Goal: Task Accomplishment & Management: Complete application form

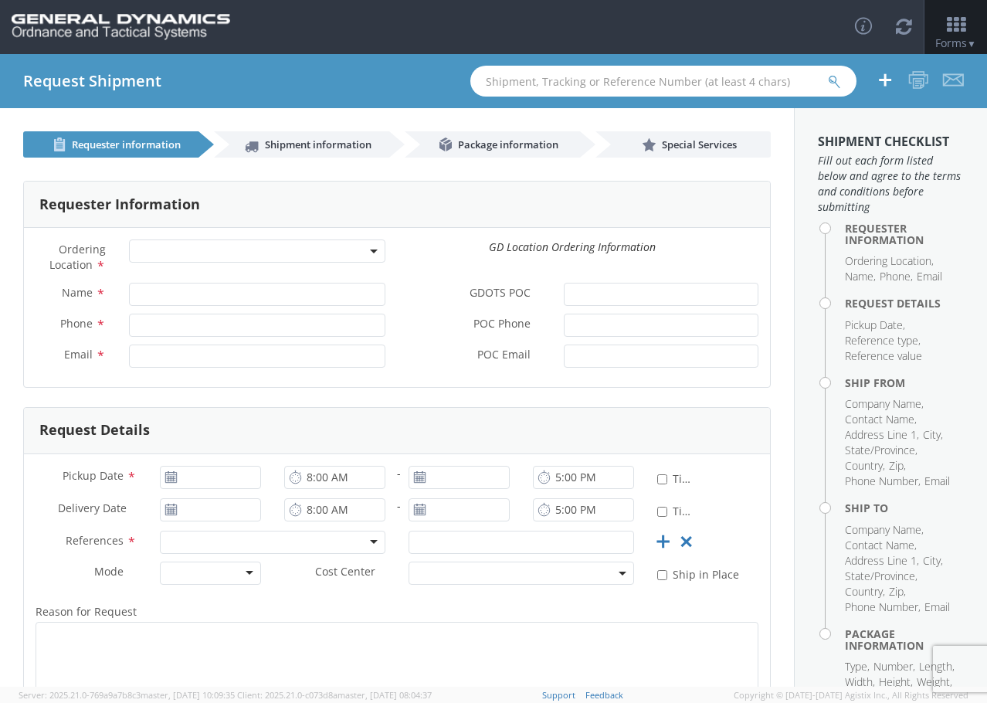
click at [191, 255] on span at bounding box center [257, 250] width 256 height 23
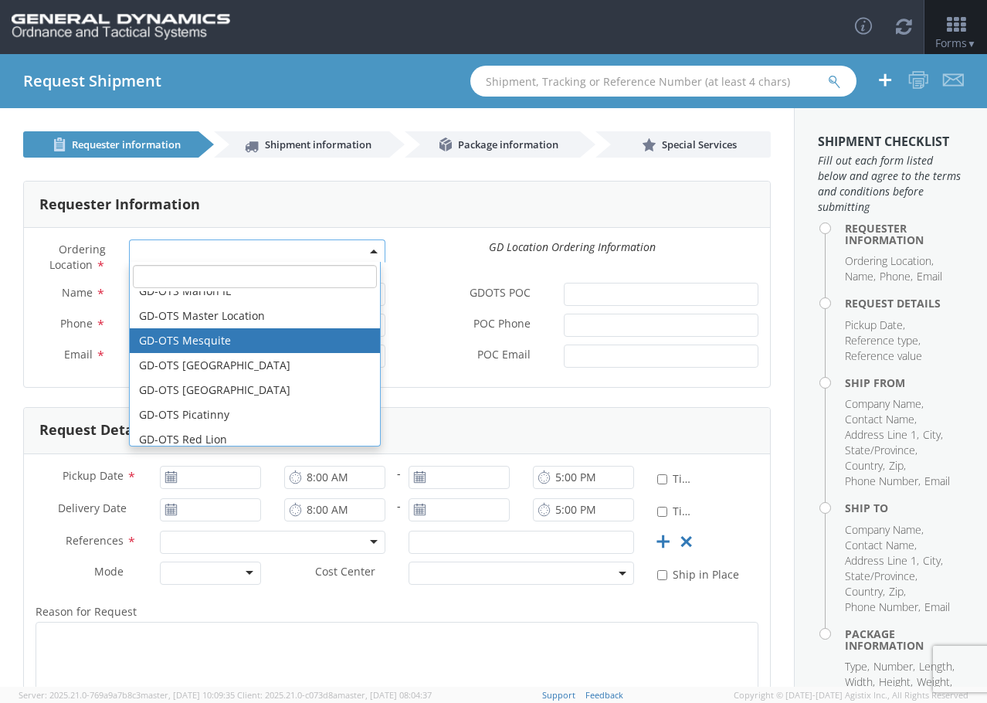
scroll to position [232, 0]
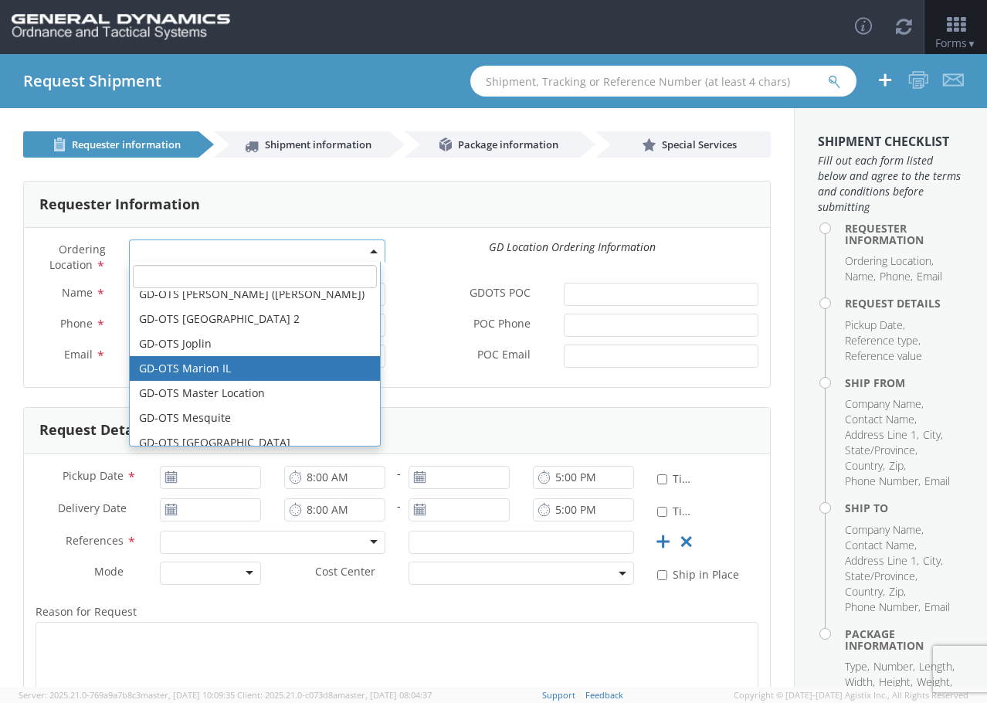
select select "313"
type input "[EMAIL_ADDRESS][DOMAIN_NAME]"
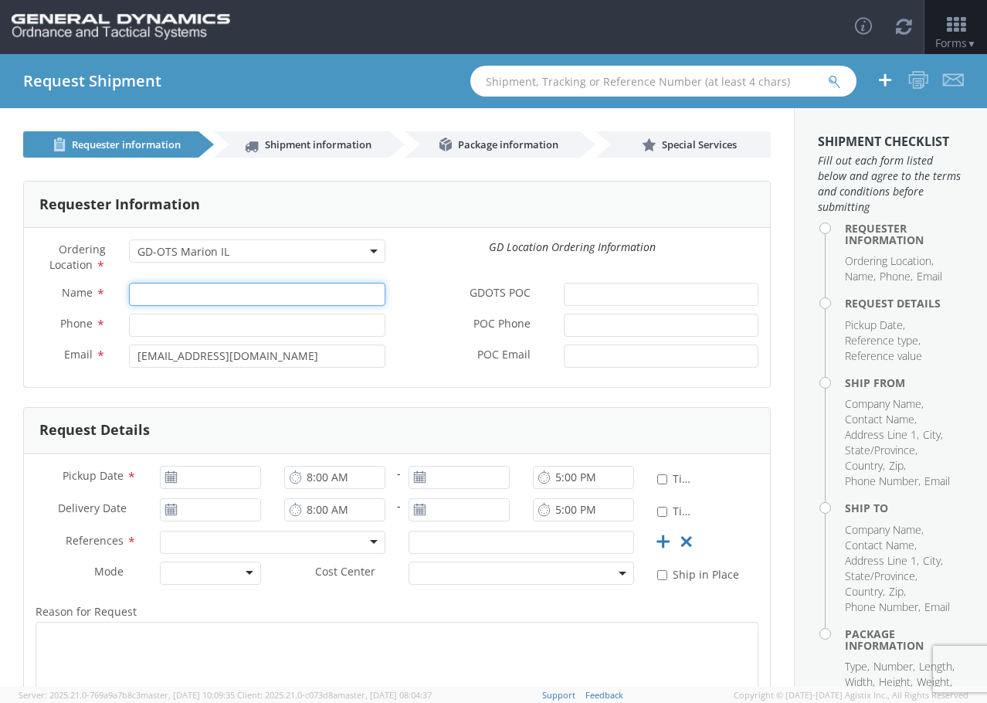
click at [187, 296] on input "Name *" at bounding box center [257, 294] width 256 height 23
click at [228, 300] on input "Name *" at bounding box center [257, 294] width 256 height 23
type input "Amron, A Division of Amtec"
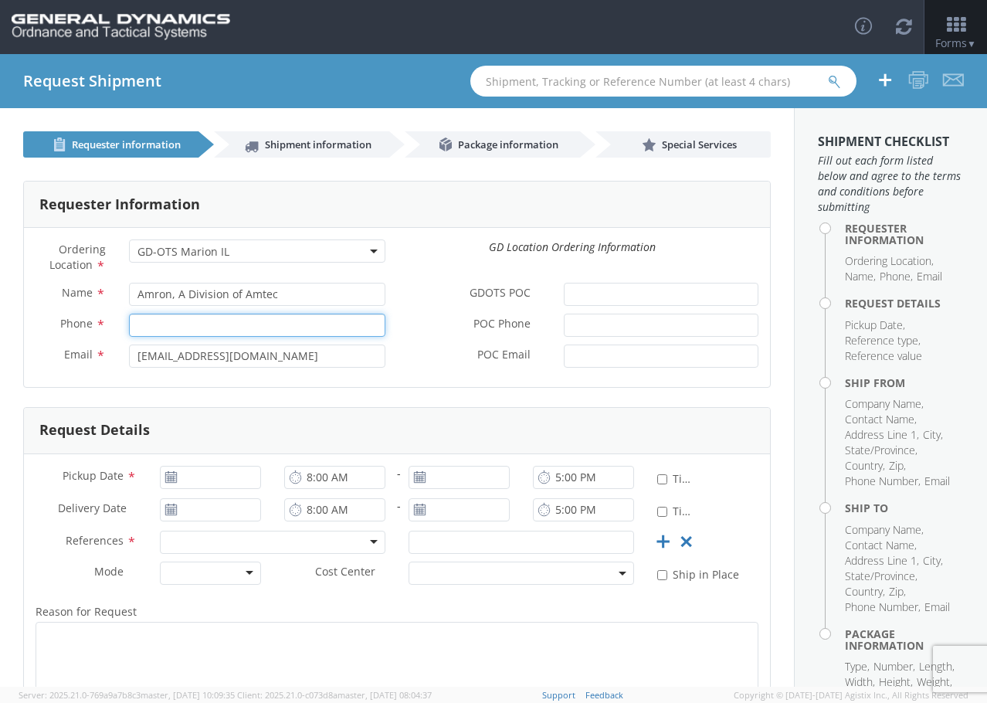
click at [215, 321] on input "Phone *" at bounding box center [257, 324] width 256 height 23
type input "7156234176"
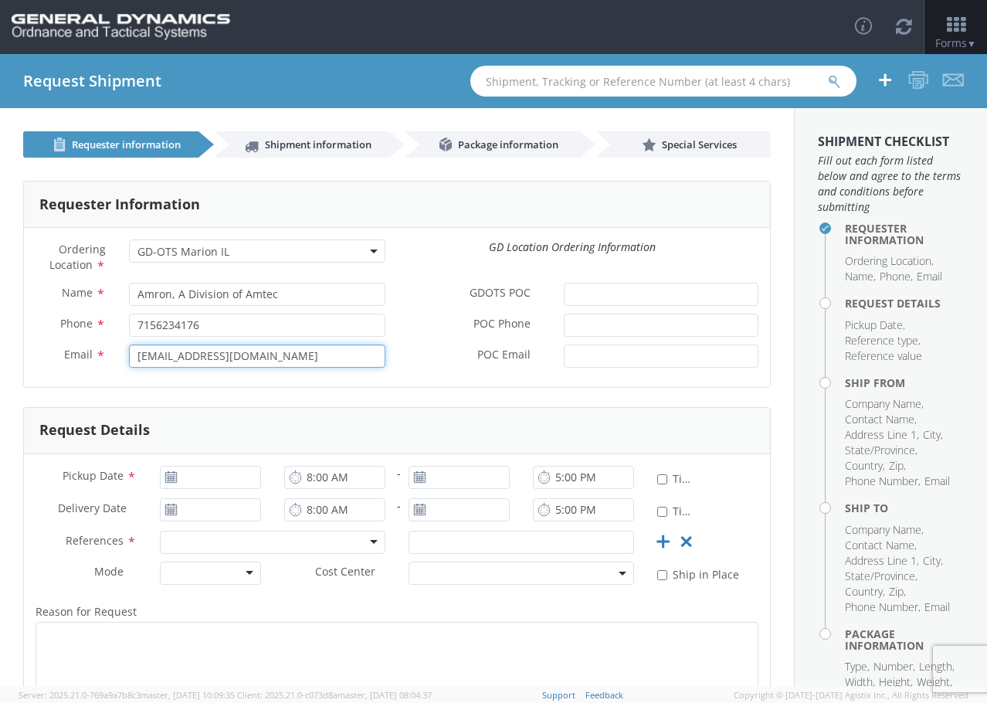
drag, startPoint x: 286, startPoint y: 357, endPoint x: -8, endPoint y: 347, distance: 294.3
click at [0, 347] on html "annexa Batch Shipping Guide Created with Sketch. calendar Created with Sketch." at bounding box center [493, 351] width 987 height 703
type input "[PERSON_NAME][EMAIL_ADDRESS][PERSON_NAME][DOMAIN_NAME]"
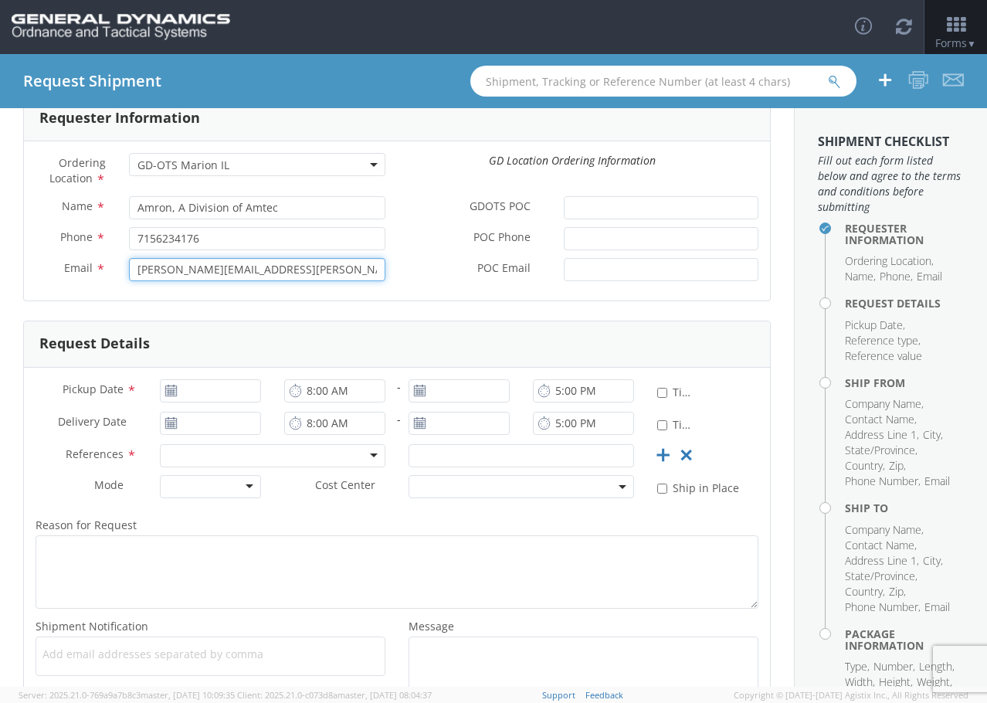
scroll to position [195, 0]
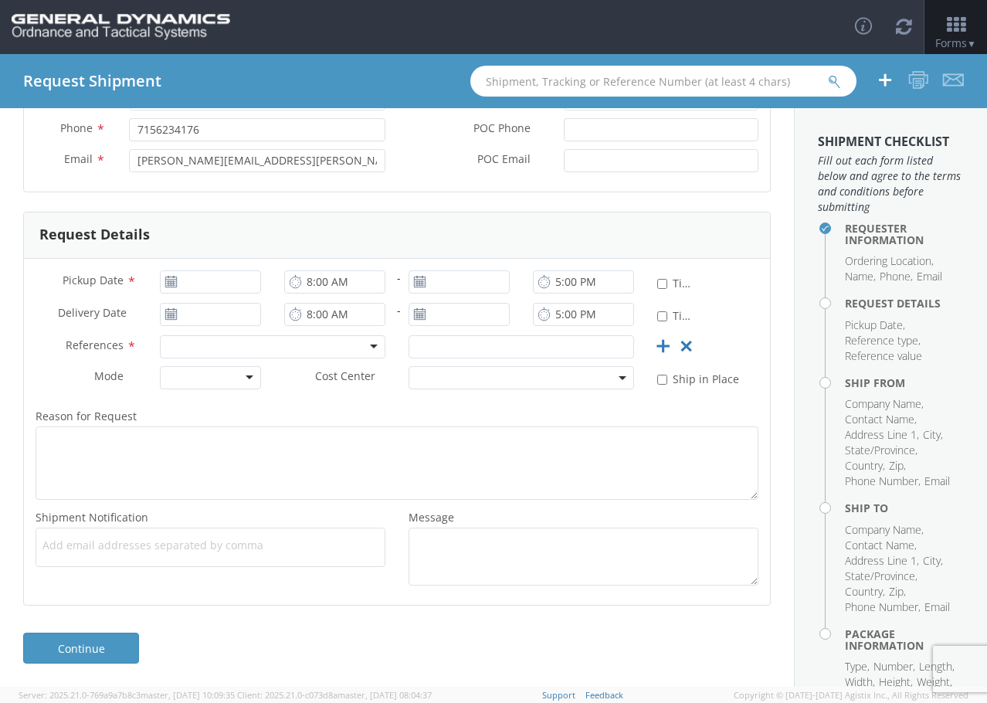
click at [165, 285] on icon at bounding box center [170, 282] width 13 height 12
click at [200, 285] on input "[DATE]" at bounding box center [210, 281] width 101 height 23
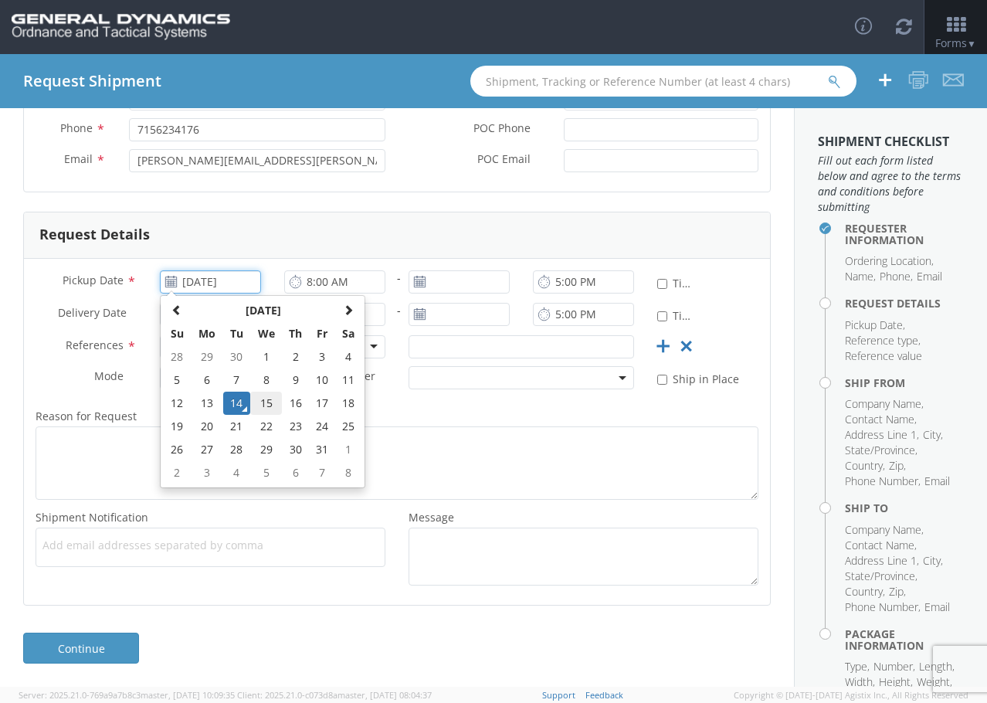
click at [266, 402] on td "15" at bounding box center [266, 402] width 32 height 23
type input "[DATE]"
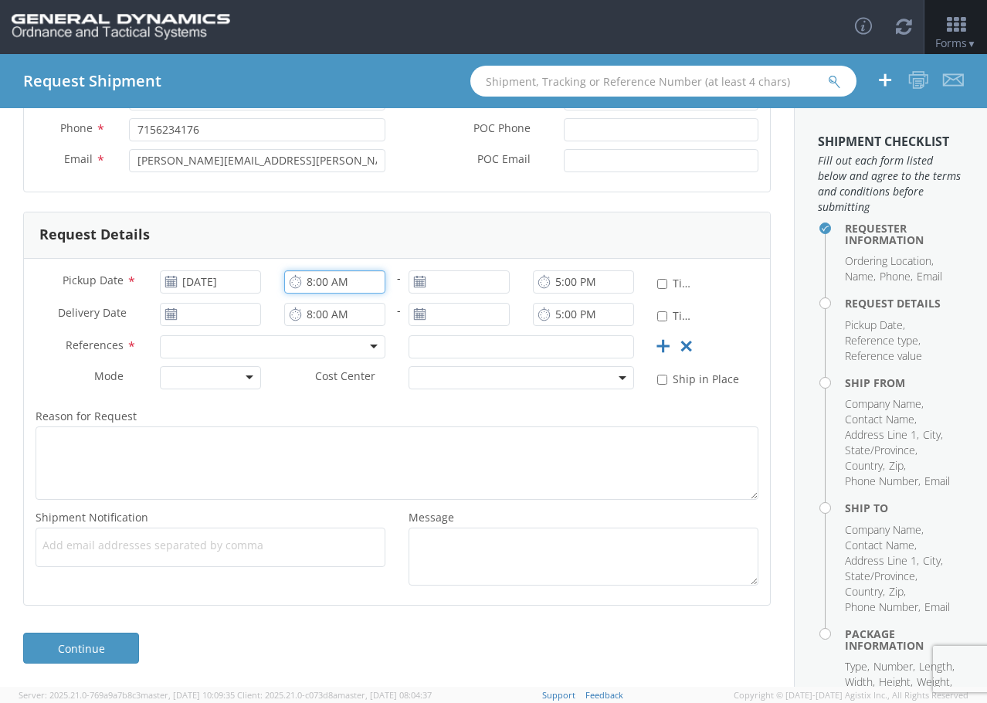
click at [340, 286] on input "8:00 AM" at bounding box center [334, 281] width 101 height 23
type input "6:00 AM"
click at [244, 344] on div at bounding box center [272, 346] width 225 height 23
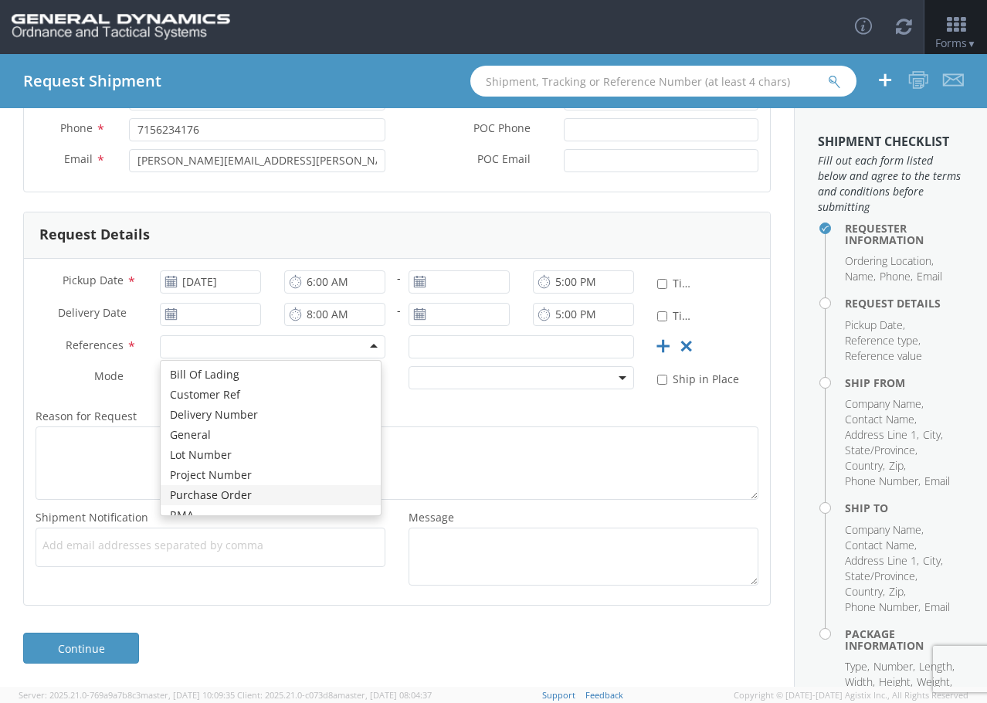
scroll to position [0, 0]
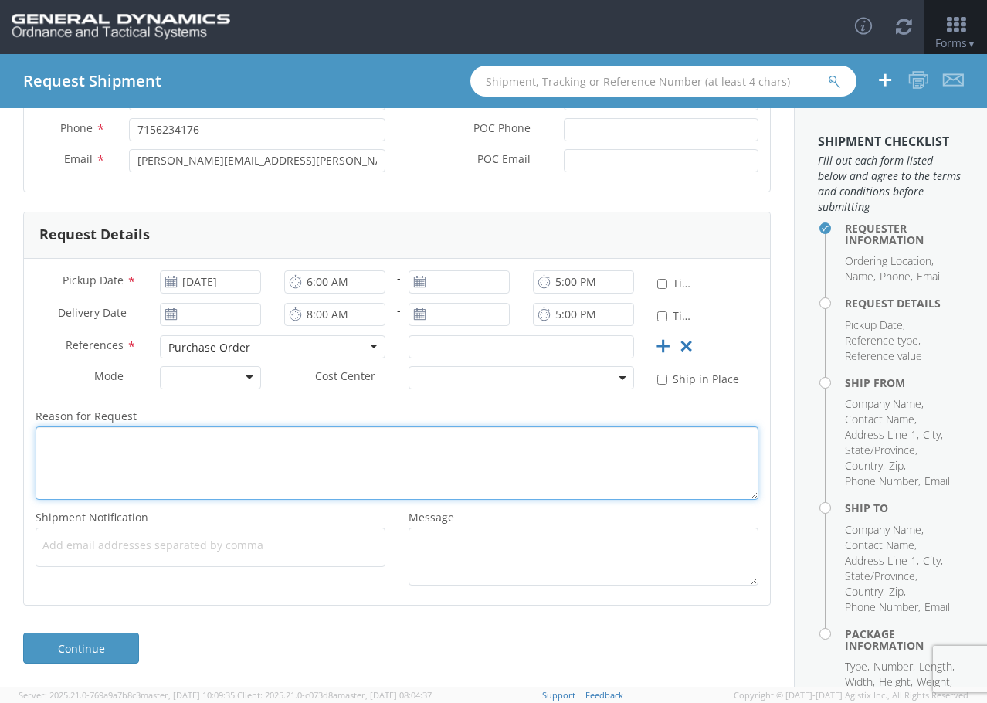
click at [534, 479] on textarea "Reason for Request *" at bounding box center [397, 462] width 723 height 73
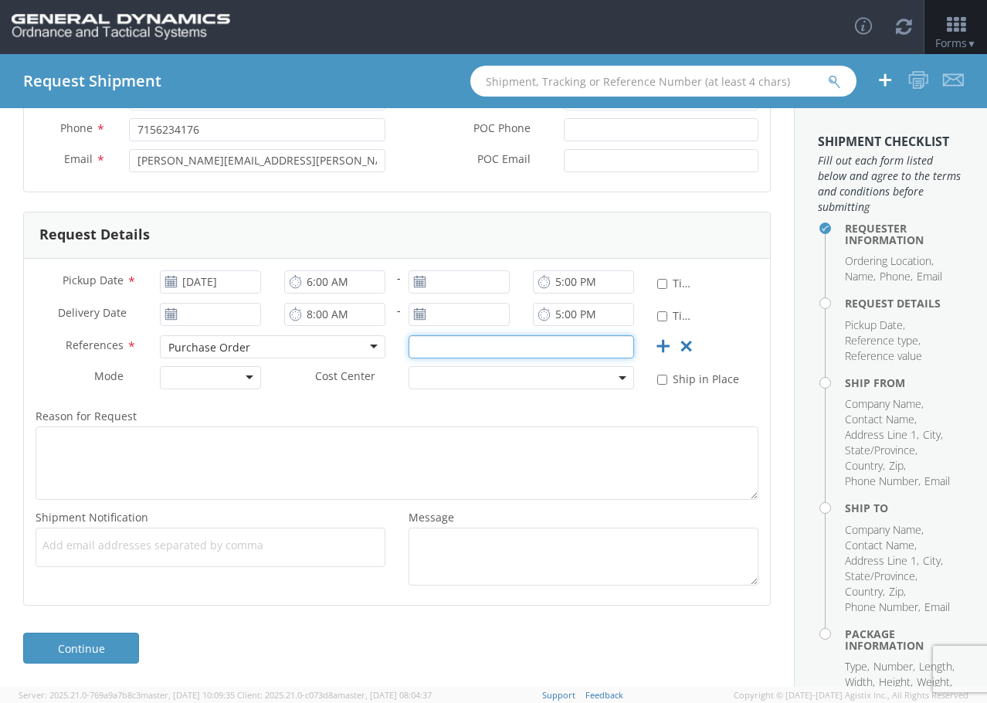
click at [446, 341] on input "text" at bounding box center [520, 346] width 225 height 23
paste input "114534"
type input "114534"
click at [246, 378] on div at bounding box center [210, 377] width 101 height 23
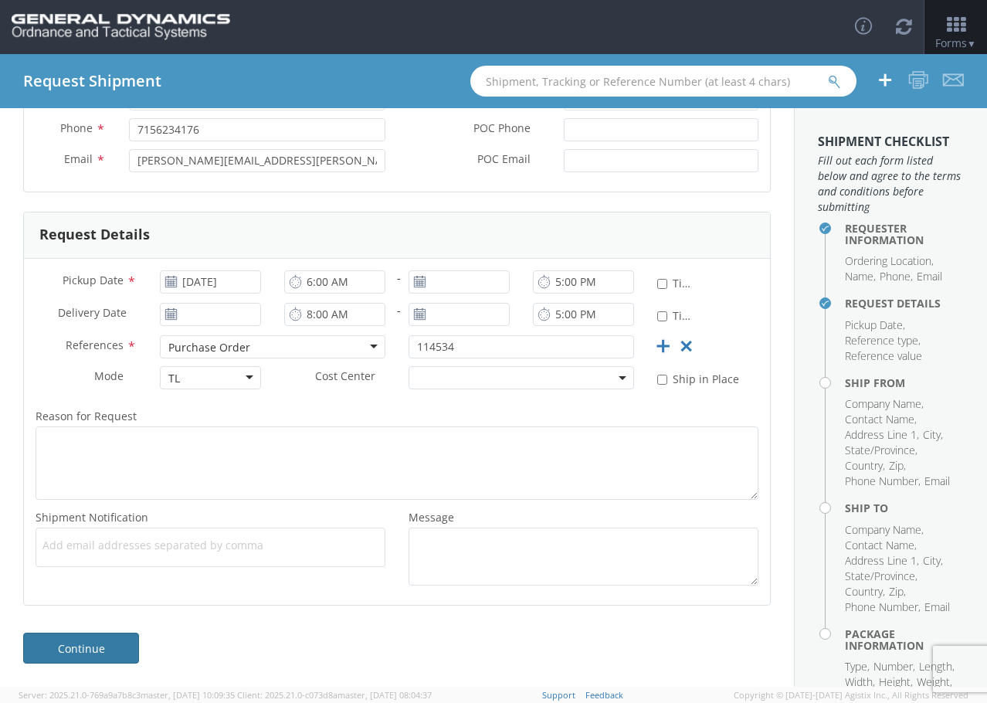
click at [115, 640] on link "Continue" at bounding box center [81, 647] width 116 height 31
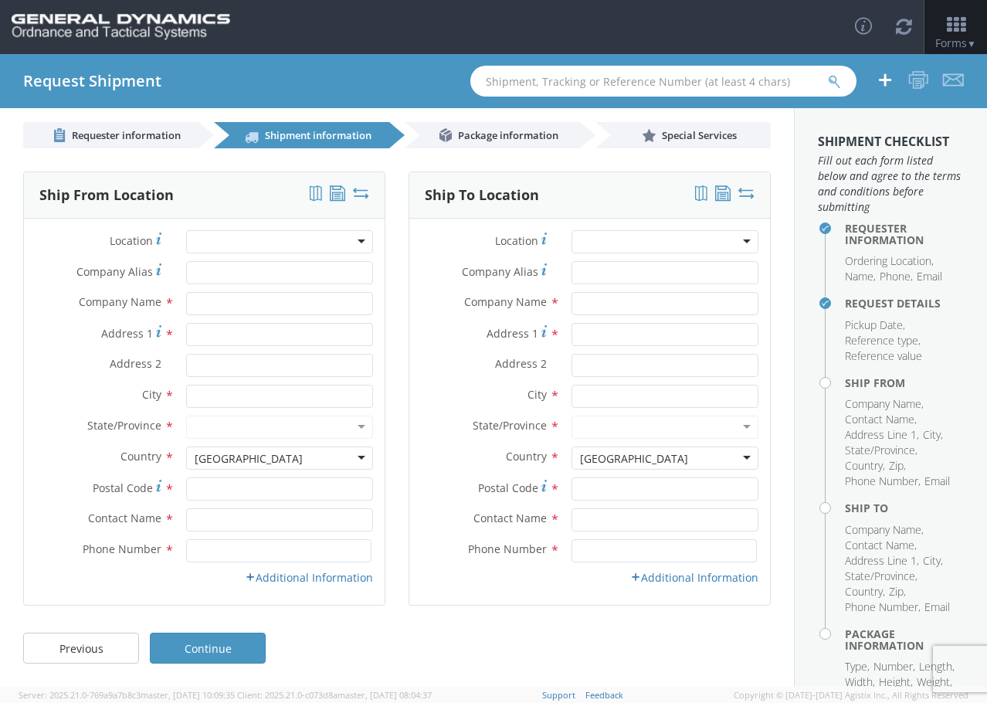
scroll to position [9, 0]
drag, startPoint x: 311, startPoint y: 580, endPoint x: 399, endPoint y: 579, distance: 88.0
click at [311, 580] on link "Additional Information" at bounding box center [309, 577] width 128 height 15
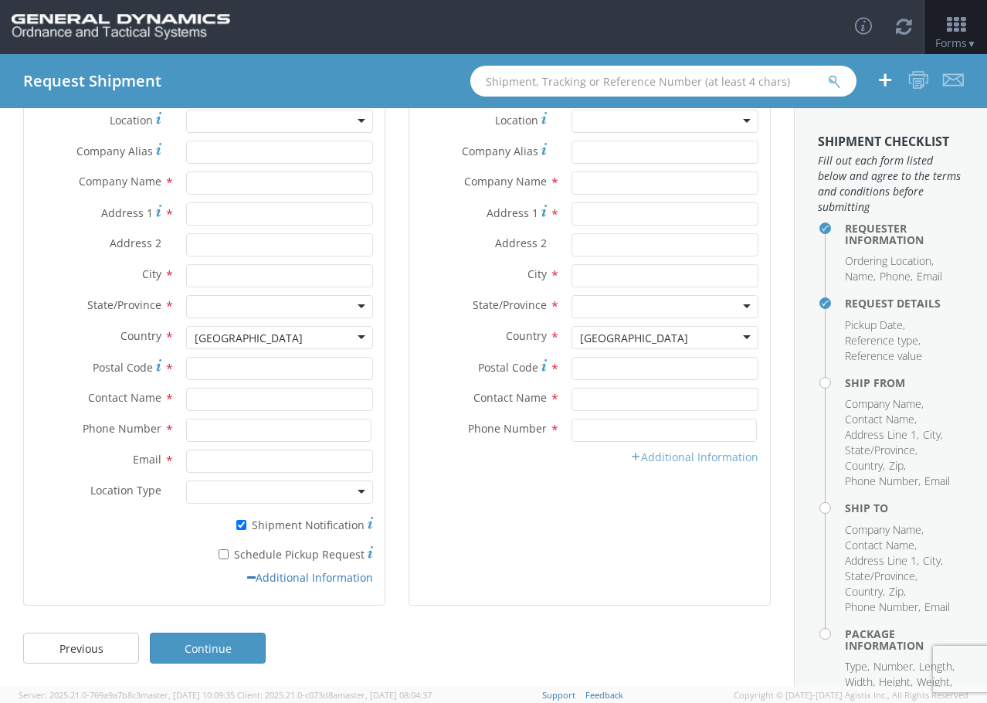
click at [708, 450] on link "Additional Information" at bounding box center [694, 456] width 128 height 15
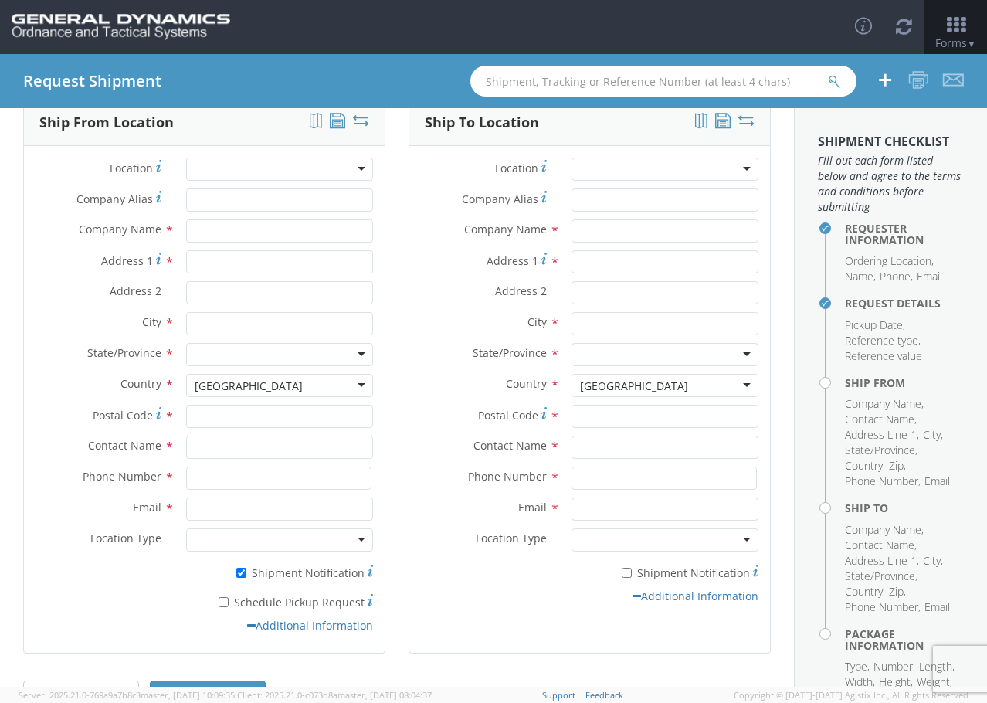
scroll to position [0, 0]
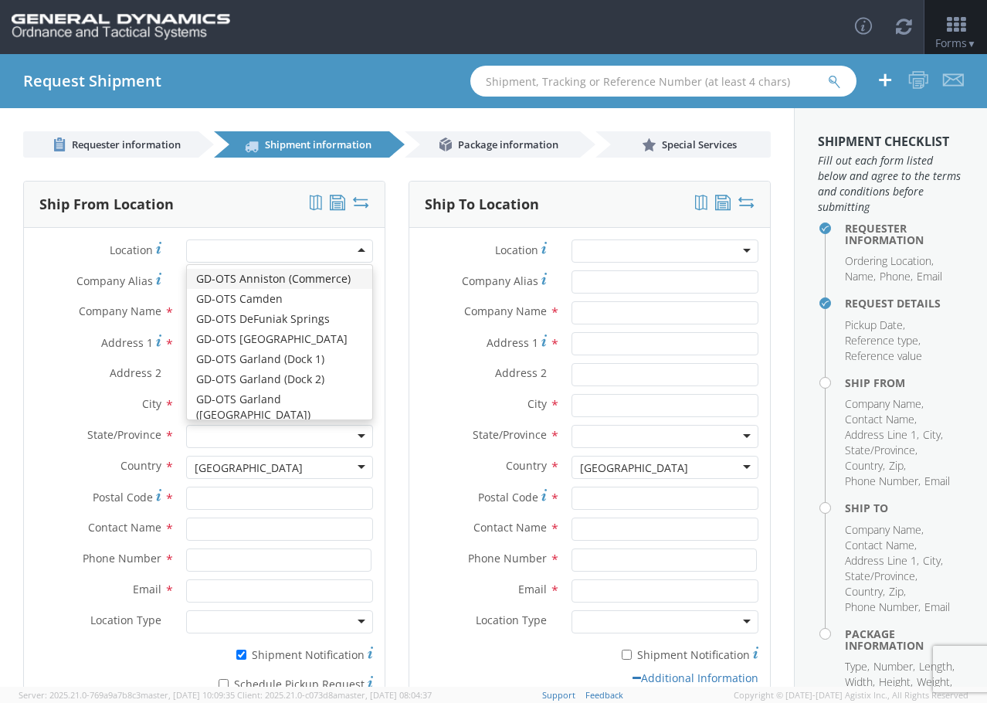
click at [313, 247] on div at bounding box center [279, 250] width 187 height 23
click at [313, 248] on div at bounding box center [279, 250] width 187 height 23
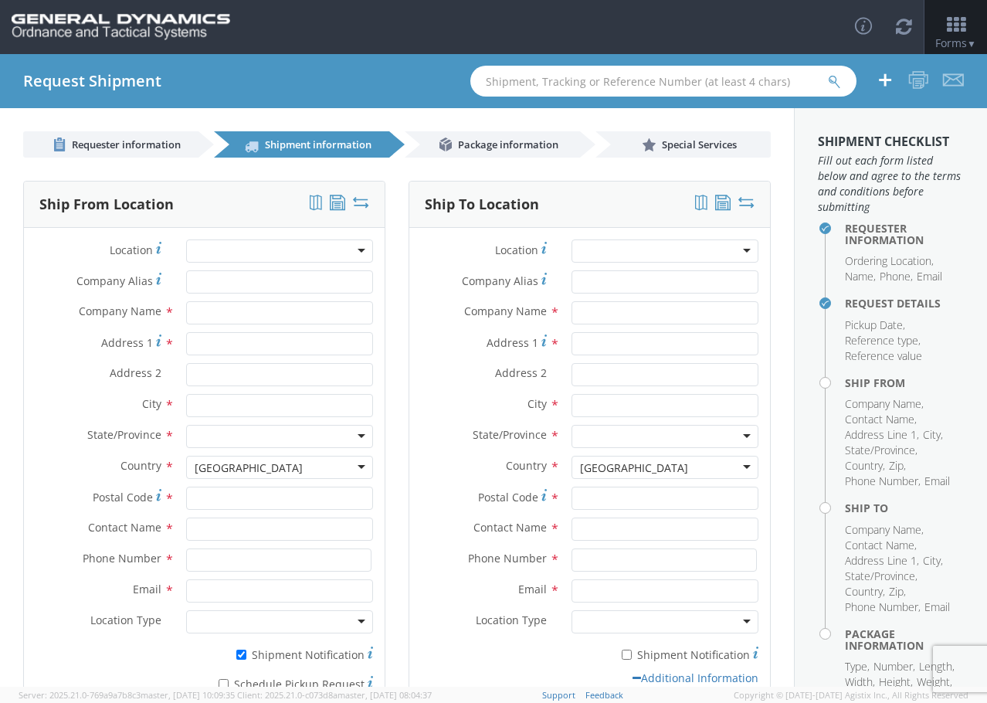
type input "General Dynamics - OTS"
type input "[STREET_ADDRESS]"
type input "DE [GEOGRAPHIC_DATA]"
type input "32435"
type input "[PHONE_NUMBER]"
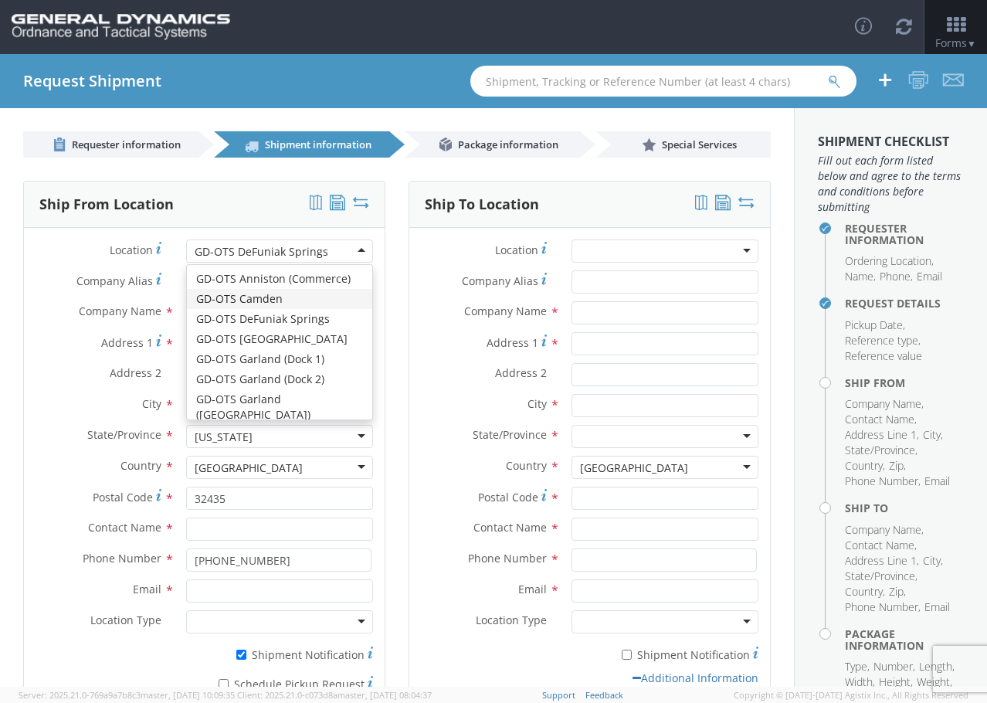
click at [56, 305] on label "Company Name *" at bounding box center [99, 311] width 151 height 20
drag, startPoint x: 324, startPoint y: 249, endPoint x: 317, endPoint y: 250, distance: 7.9
click at [317, 250] on div "GD-OTS DeFuniak Springs" at bounding box center [279, 250] width 187 height 23
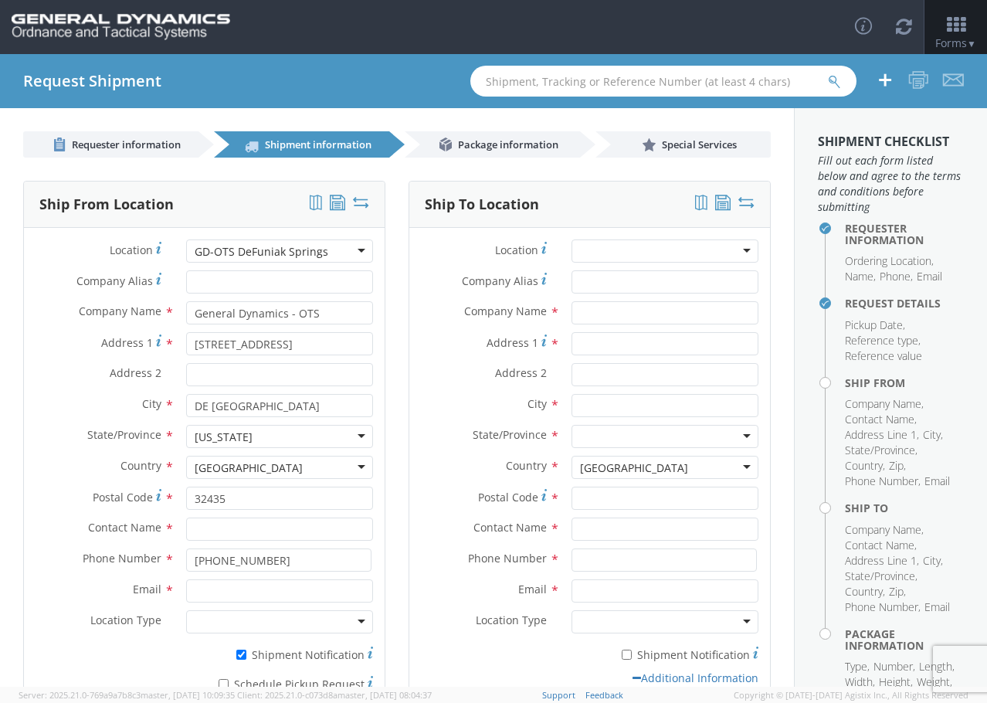
drag, startPoint x: 333, startPoint y: 252, endPoint x: 153, endPoint y: 259, distance: 180.0
click at [153, 259] on div "Location * GD-OTS [GEOGRAPHIC_DATA] [GEOGRAPHIC_DATA]-OTS [GEOGRAPHIC_DATA] [GE…" at bounding box center [204, 250] width 361 height 23
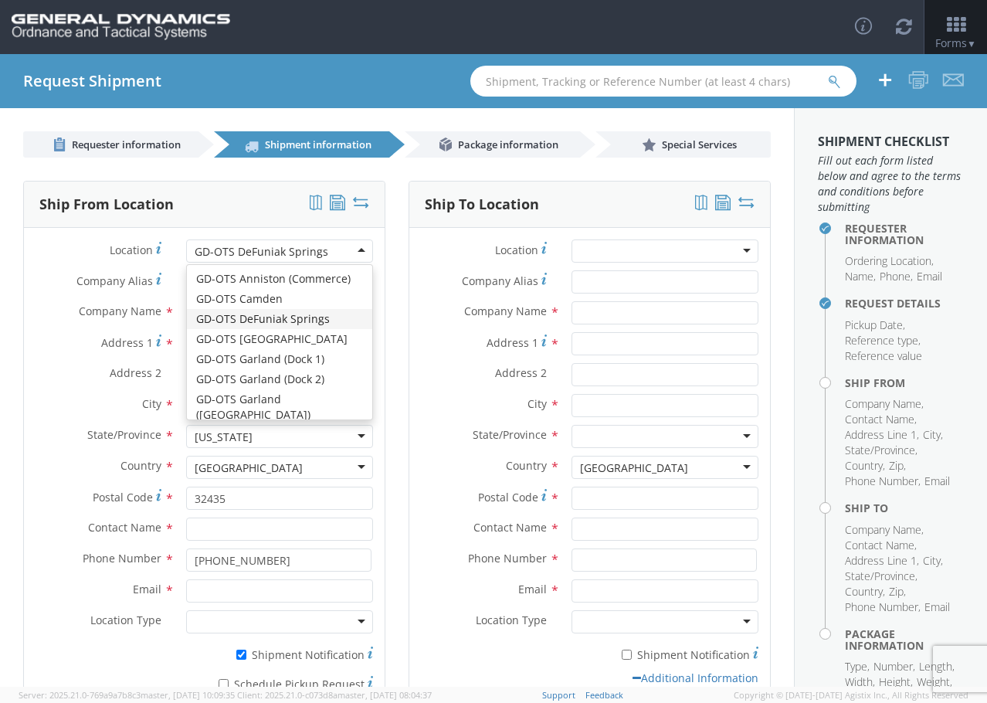
click at [331, 249] on div "GD-OTS DeFuniak Springs" at bounding box center [279, 250] width 187 height 23
click at [330, 249] on div "GD-OTS DeFuniak Springs" at bounding box center [279, 250] width 187 height 23
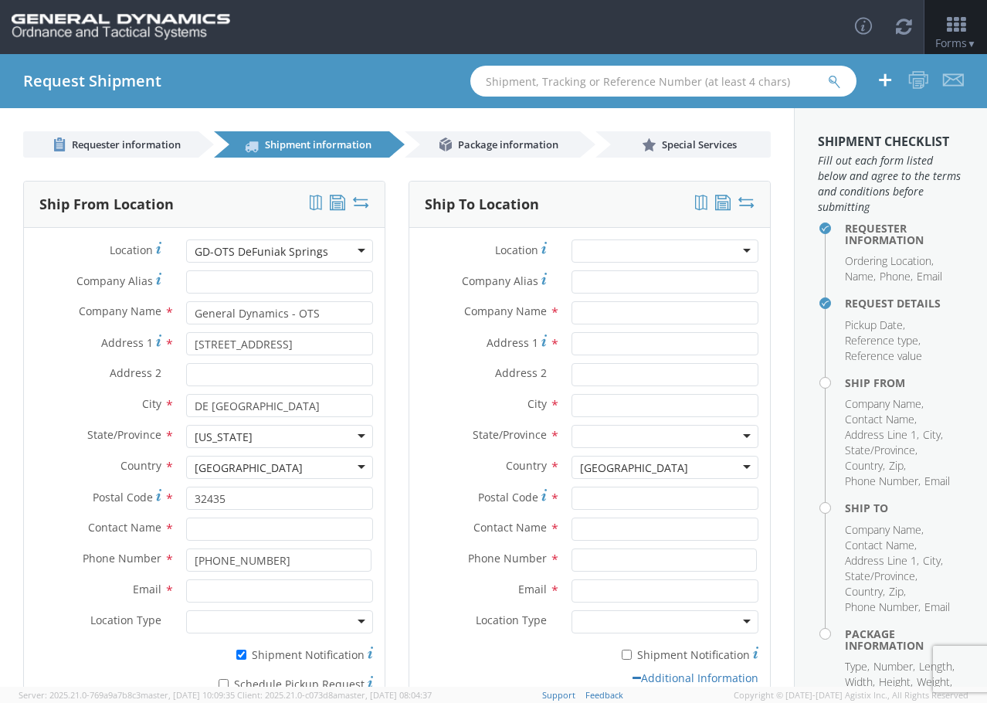
drag, startPoint x: 330, startPoint y: 249, endPoint x: 307, endPoint y: 249, distance: 23.9
click at [307, 249] on div "GD-OTS DeFuniak Springs" at bounding box center [279, 250] width 187 height 23
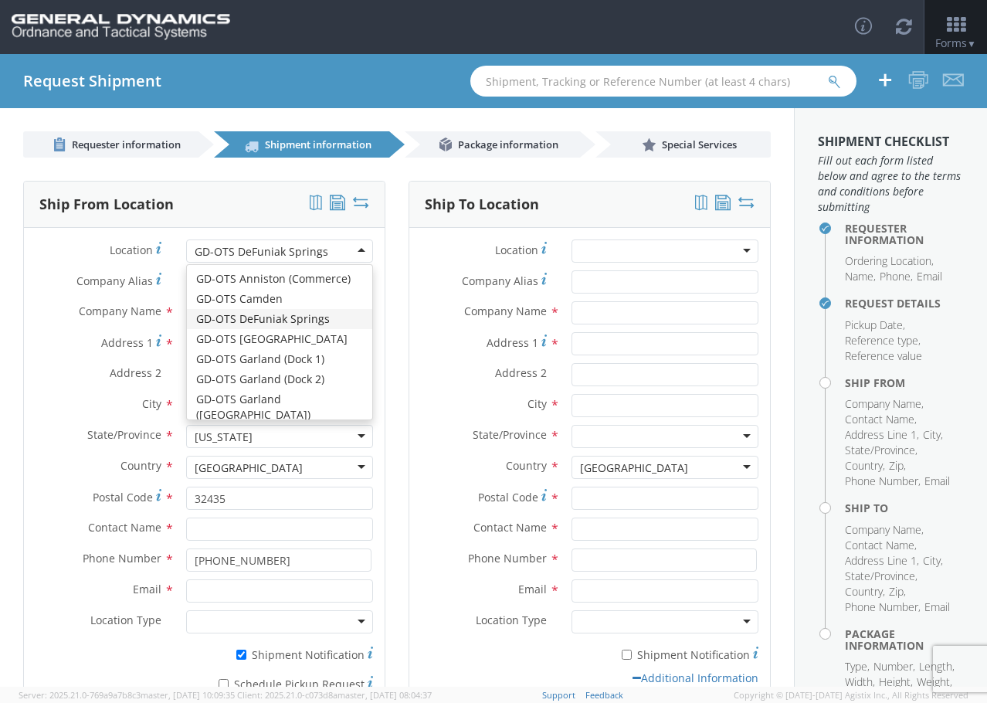
drag, startPoint x: 303, startPoint y: 247, endPoint x: 166, endPoint y: 252, distance: 137.5
click at [165, 252] on div "Location * GD-OTS [GEOGRAPHIC_DATA] [GEOGRAPHIC_DATA]-OTS [GEOGRAPHIC_DATA] [GE…" at bounding box center [204, 250] width 361 height 23
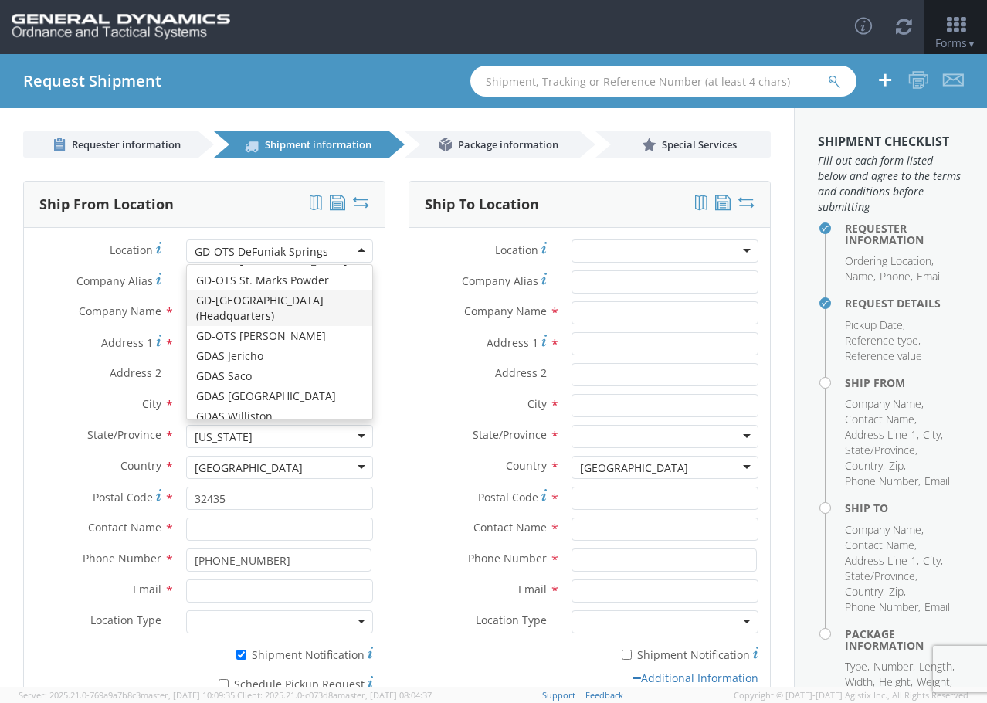
click at [73, 276] on label "Company Alias *" at bounding box center [99, 280] width 151 height 21
click at [186, 276] on input "Company Alias *" at bounding box center [279, 281] width 187 height 23
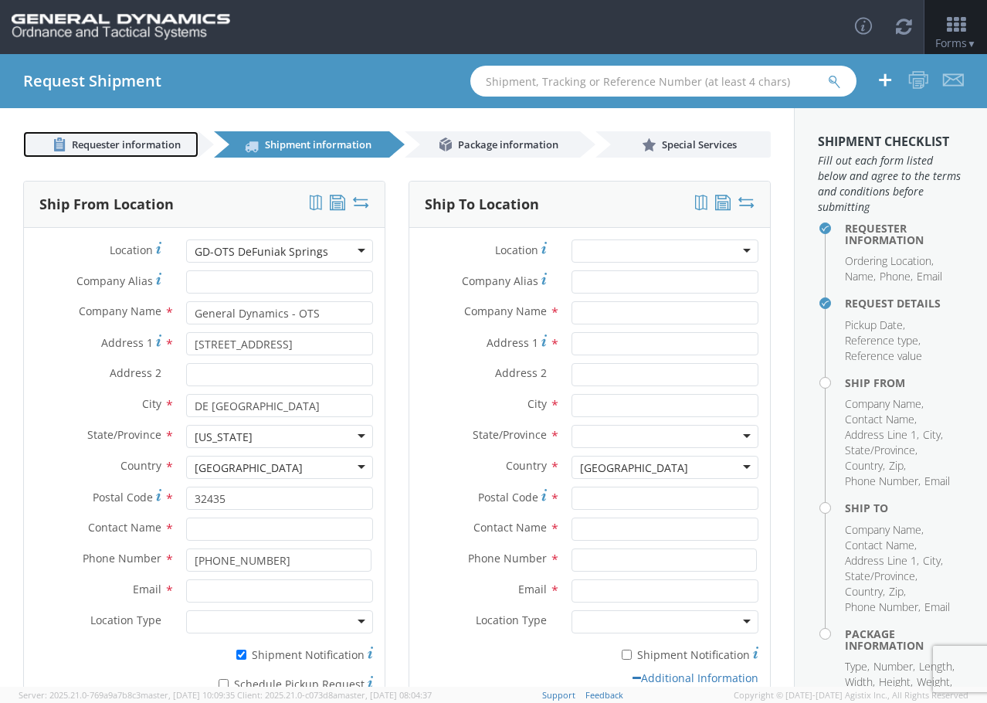
click at [131, 142] on span "Requester information" at bounding box center [126, 144] width 109 height 14
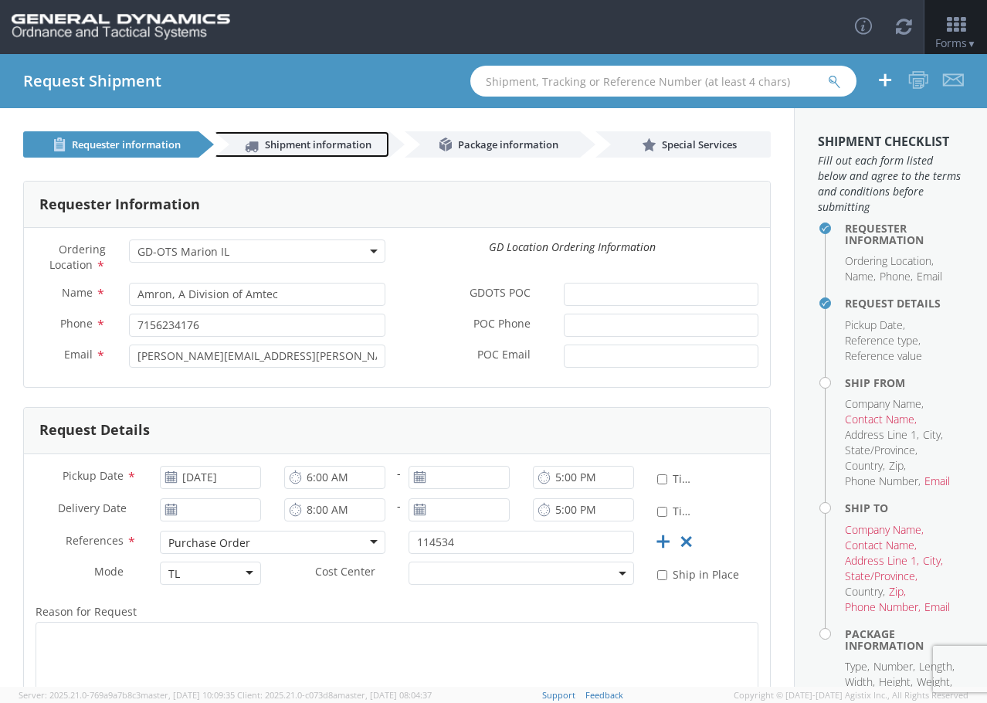
click at [299, 142] on span "Shipment information" at bounding box center [318, 144] width 107 height 14
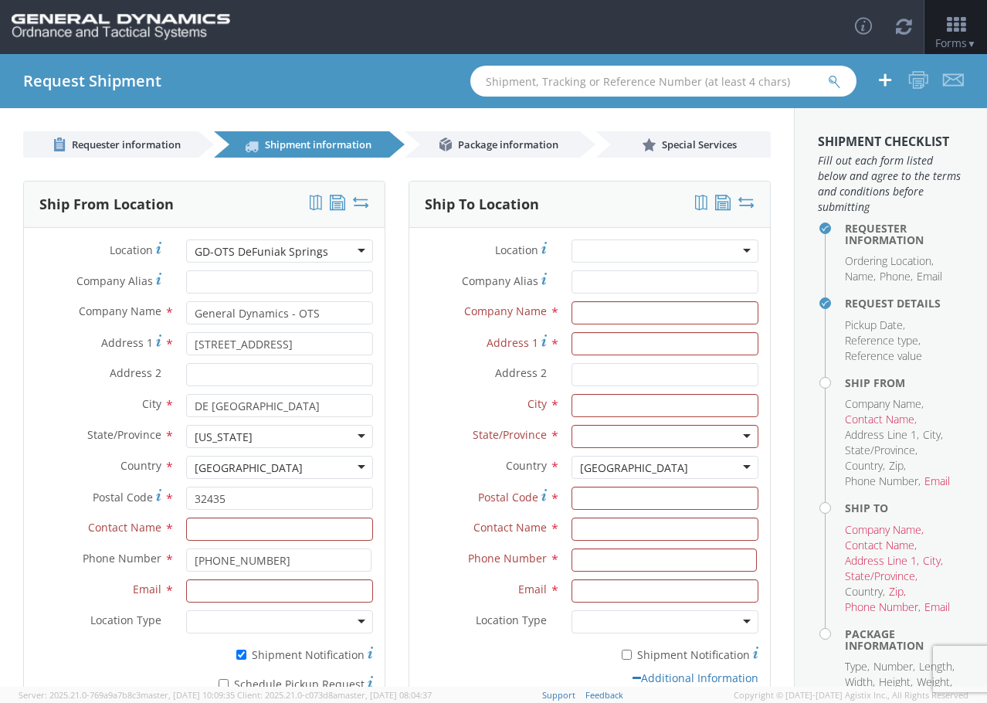
scroll to position [44, 0]
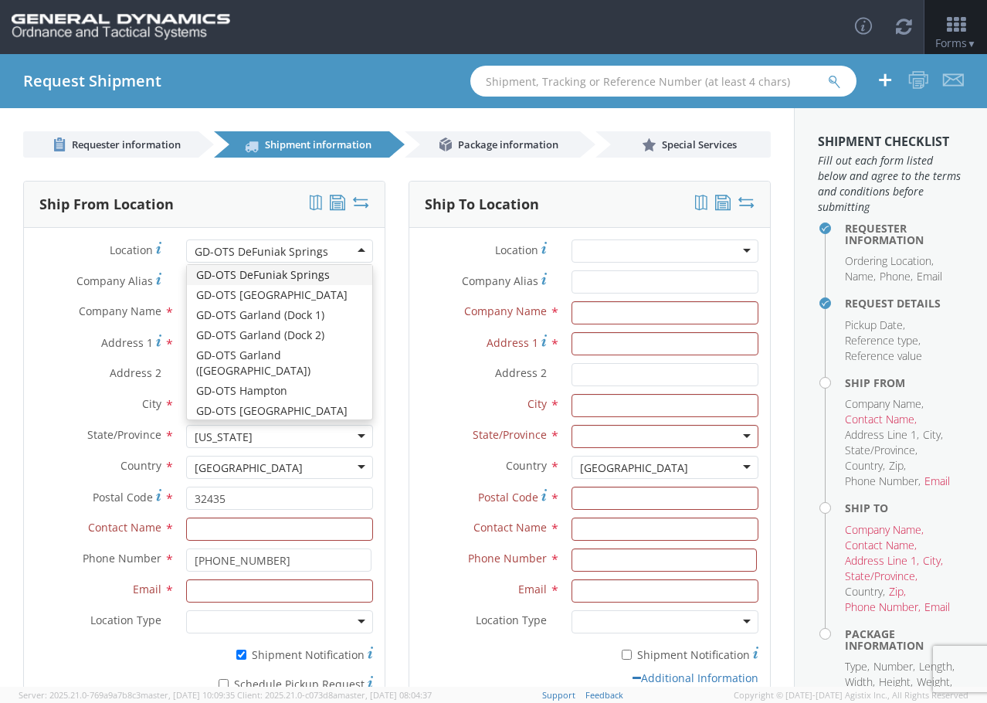
drag, startPoint x: 323, startPoint y: 251, endPoint x: 16, endPoint y: 250, distance: 306.5
click at [16, 250] on div "Ship From Location Location * GD-OTS [GEOGRAPHIC_DATA] [GEOGRAPHIC_DATA]-[GEOGR…" at bounding box center [204, 468] width 385 height 574
click at [32, 274] on label "Company Alias *" at bounding box center [99, 280] width 151 height 21
click at [186, 274] on input "Company Alias *" at bounding box center [279, 281] width 187 height 23
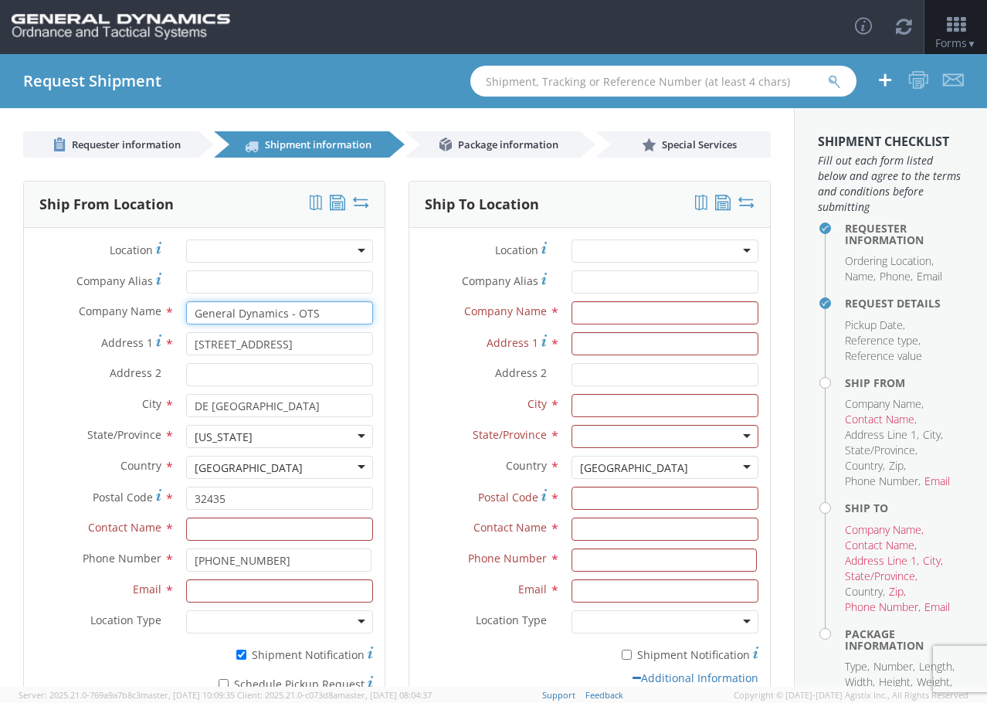
drag, startPoint x: 322, startPoint y: 310, endPoint x: 157, endPoint y: 317, distance: 165.4
click at [157, 317] on div "Company Name * General Dynamics - OTS" at bounding box center [204, 312] width 361 height 23
type input "Amron, A Division of Amtec"
click at [271, 343] on input "[STREET_ADDRESS]" at bounding box center [279, 343] width 187 height 23
drag, startPoint x: 276, startPoint y: 344, endPoint x: 127, endPoint y: 342, distance: 149.0
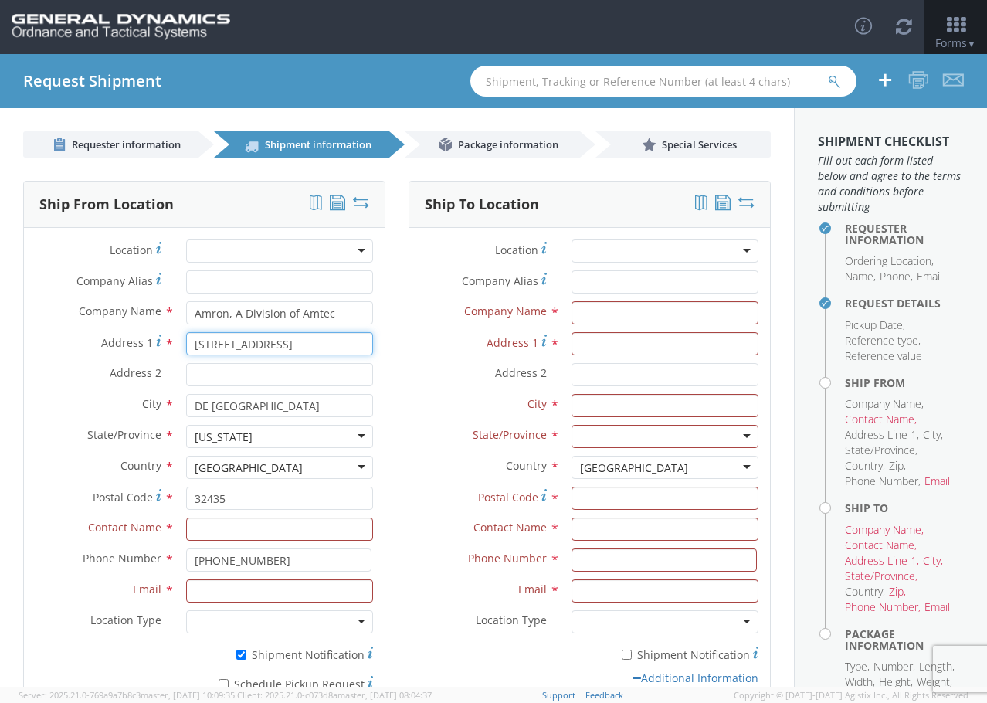
click at [127, 342] on div "Address 1 For cross streets use street names with '&' or 'and' in between. For …" at bounding box center [204, 343] width 361 height 23
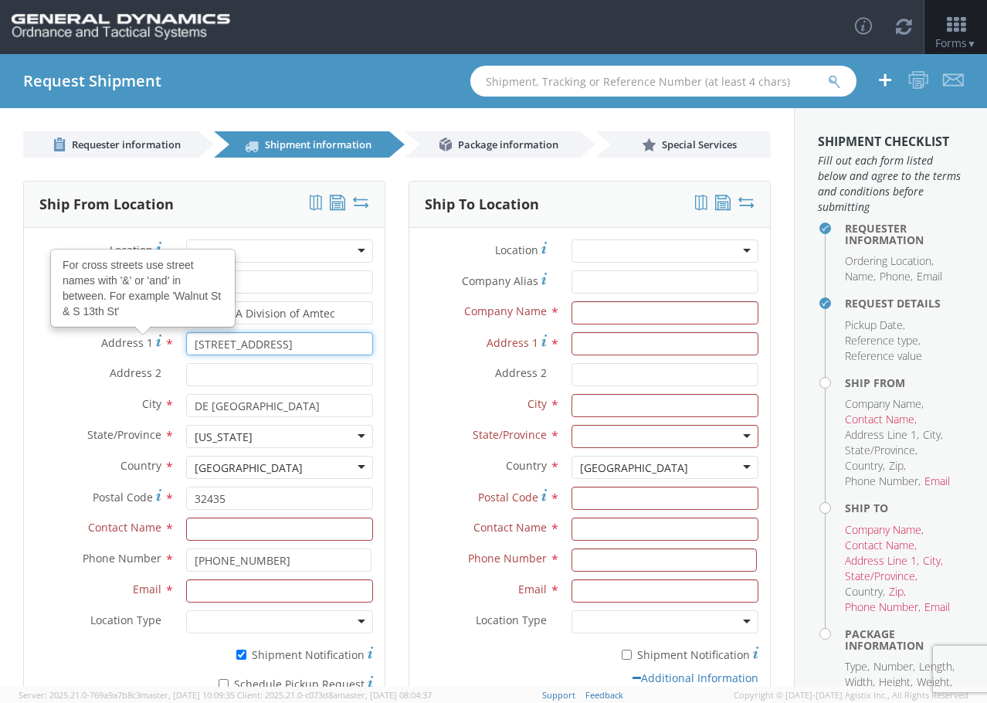
type input "[STREET_ADDRESS]"
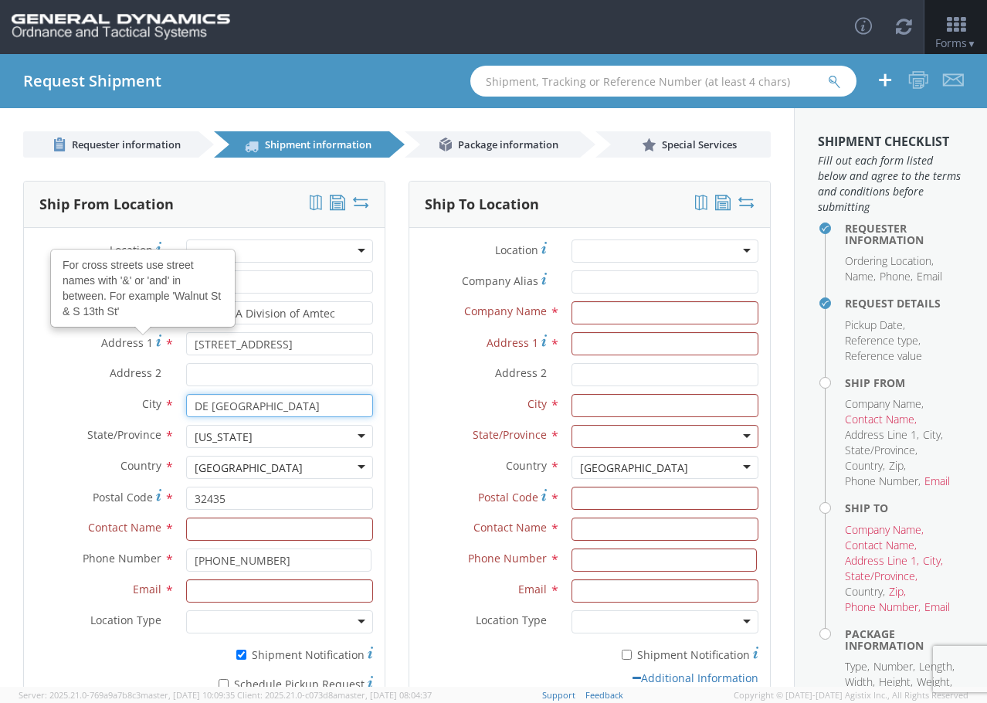
drag, startPoint x: 300, startPoint y: 404, endPoint x: 121, endPoint y: 387, distance: 179.9
click at [121, 387] on div "Location * GD-OTS Anniston (Commerce) GD-OTS [GEOGRAPHIC_DATA] GD-[GEOGRAPHIC_D…" at bounding box center [204, 480] width 361 height 483
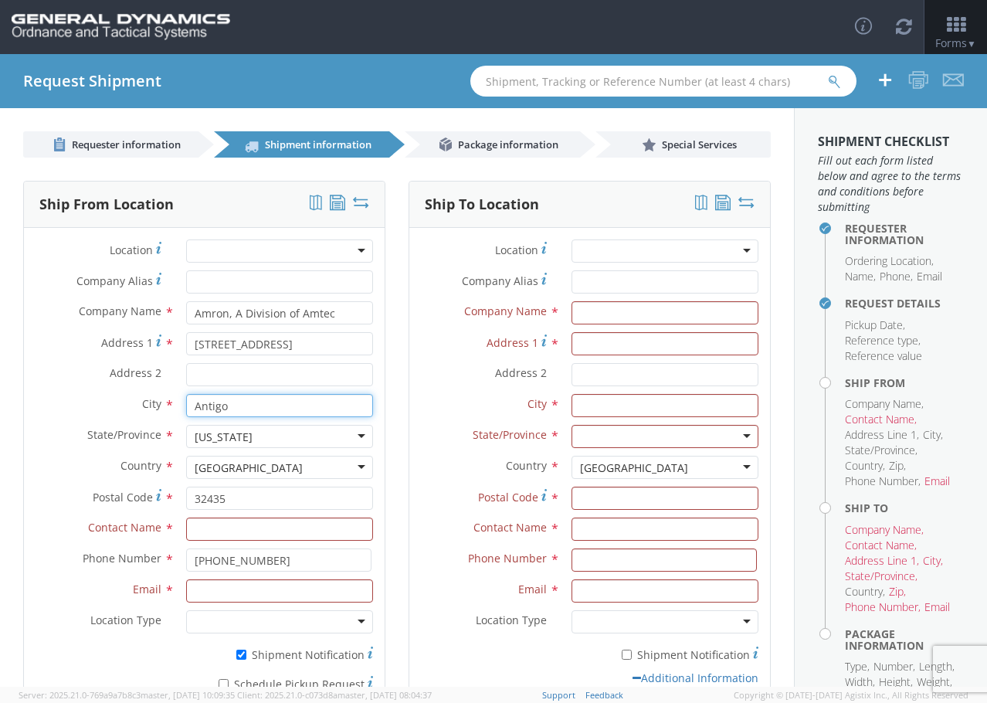
type input "Antigo"
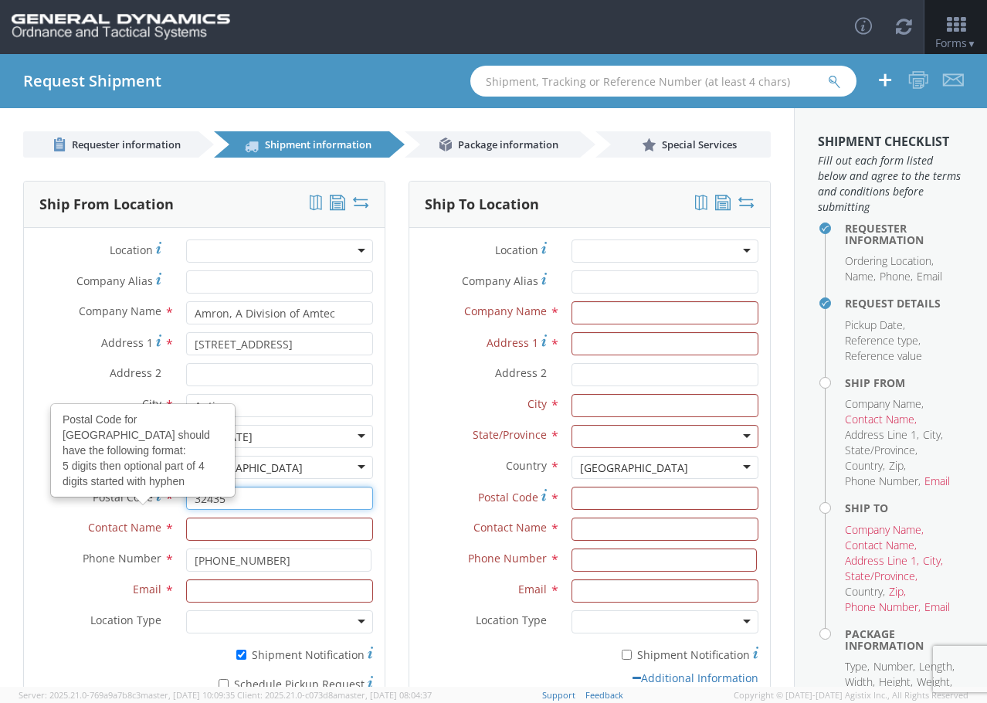
drag, startPoint x: 212, startPoint y: 501, endPoint x: 98, endPoint y: 498, distance: 114.3
click at [98, 498] on div "Postal Code Postal Code for United States should have the following format: 5 d…" at bounding box center [204, 497] width 361 height 23
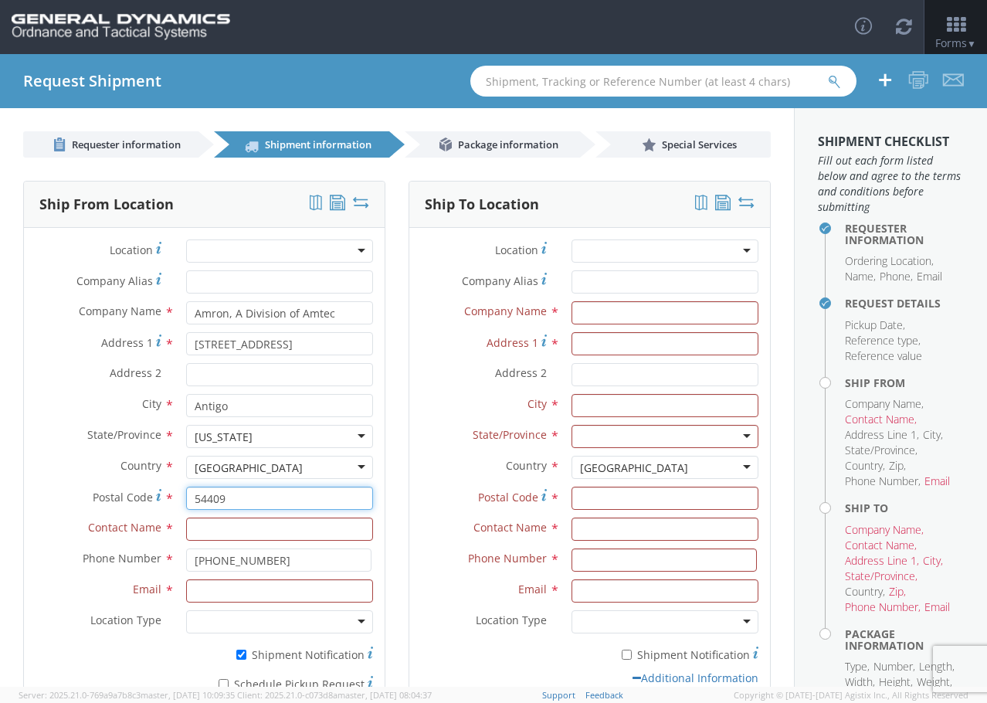
type input "54409"
click at [262, 435] on div "[US_STATE]" at bounding box center [279, 436] width 187 height 23
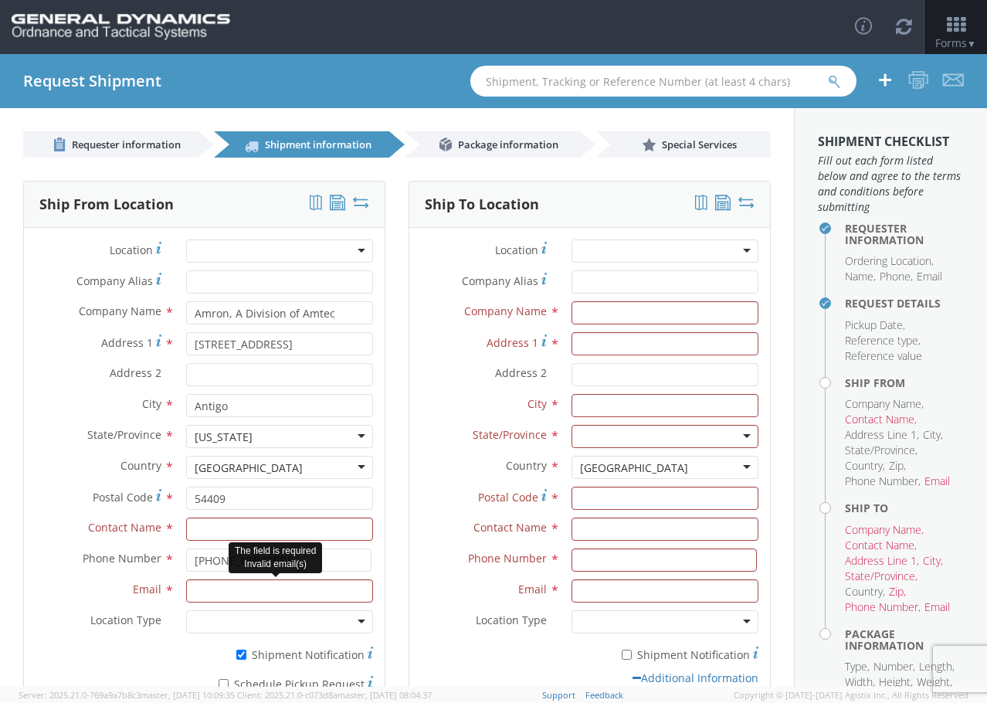
scroll to position [0, 0]
click at [250, 530] on input "text" at bounding box center [279, 528] width 187 height 23
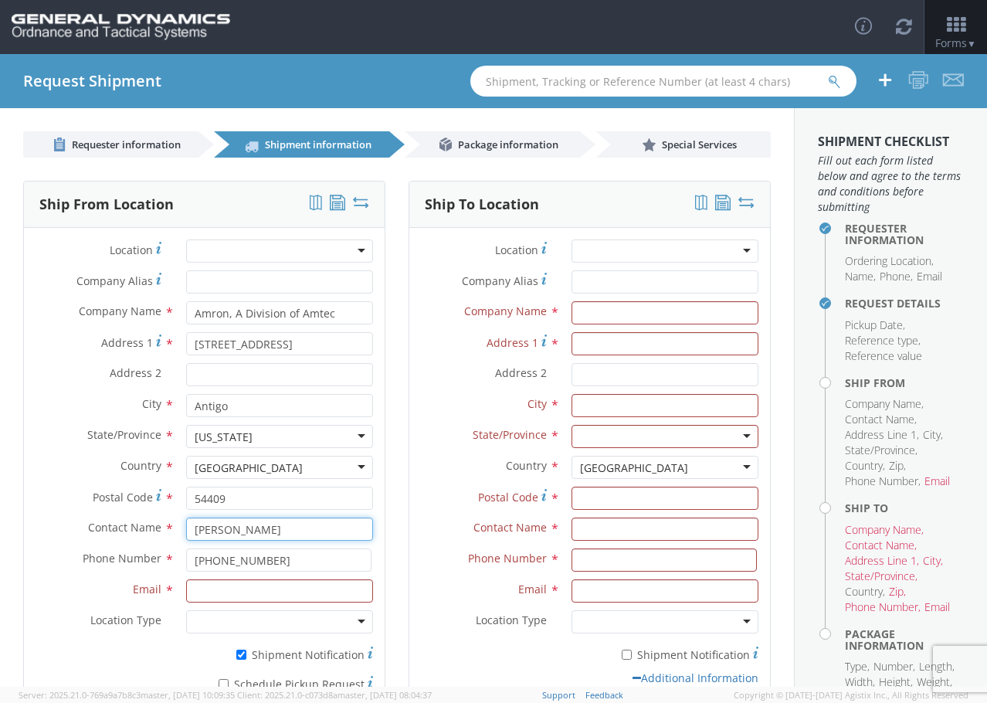
type input "[PERSON_NAME]"
drag, startPoint x: 265, startPoint y: 555, endPoint x: 134, endPoint y: 556, distance: 131.3
click at [134, 556] on div "Phone Number * [PHONE_NUMBER]" at bounding box center [204, 559] width 361 height 23
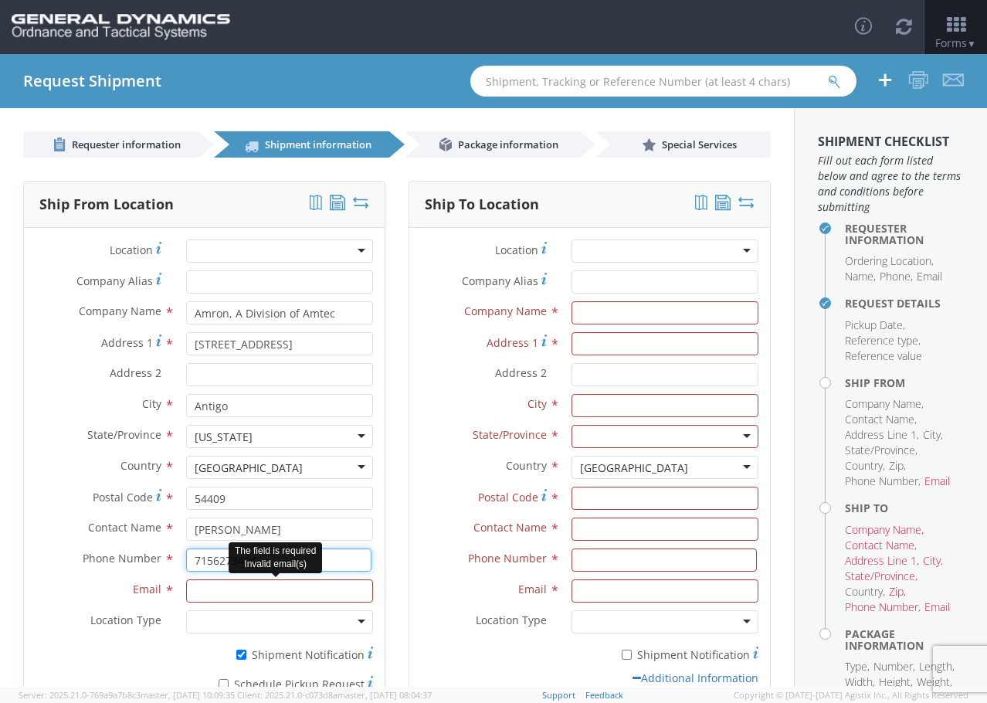
type input "7156273404"
click at [191, 593] on input "Email *" at bounding box center [279, 590] width 187 height 23
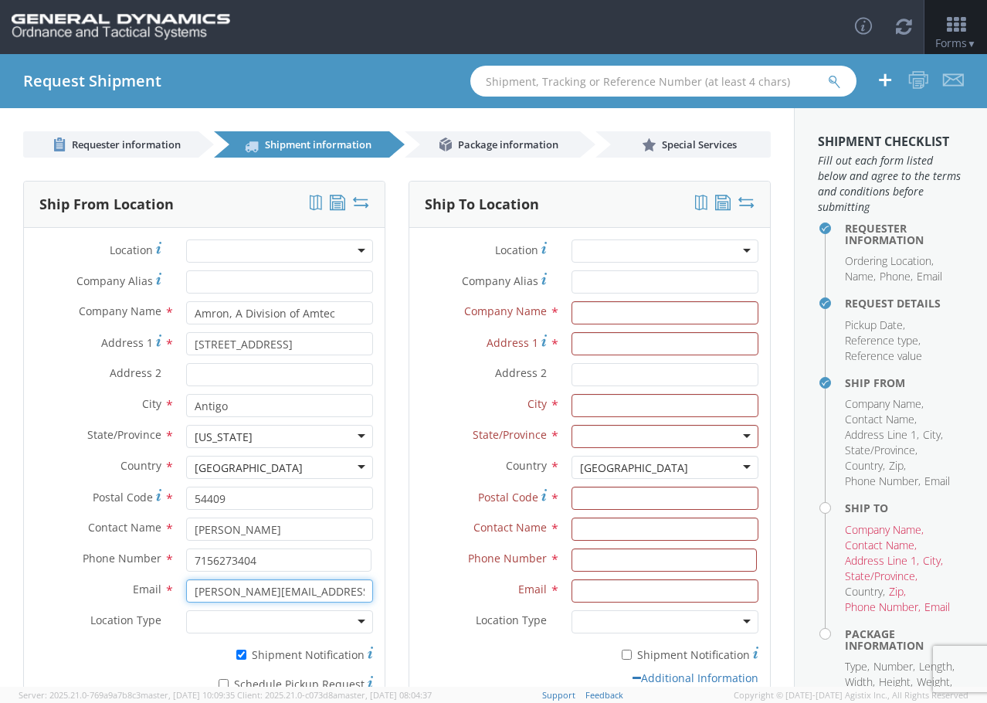
type input "[PERSON_NAME][EMAIL_ADDRESS][PERSON_NAME][DOMAIN_NAME]"
click at [285, 618] on div at bounding box center [279, 621] width 187 height 23
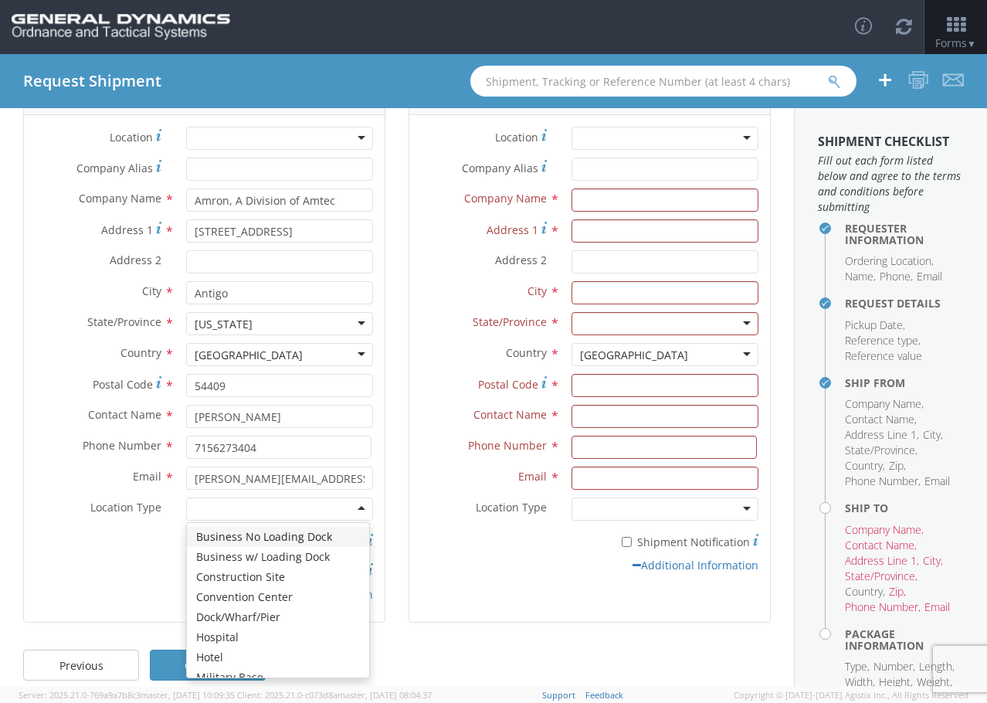
scroll to position [130, 0]
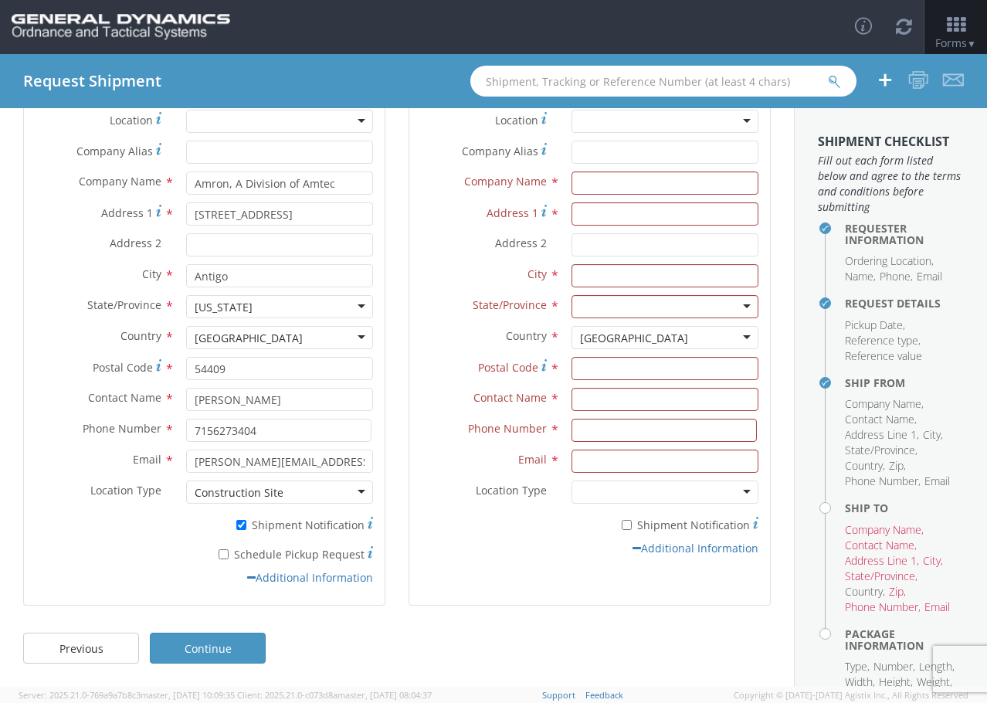
click at [327, 496] on div "Construction Site" at bounding box center [279, 491] width 187 height 23
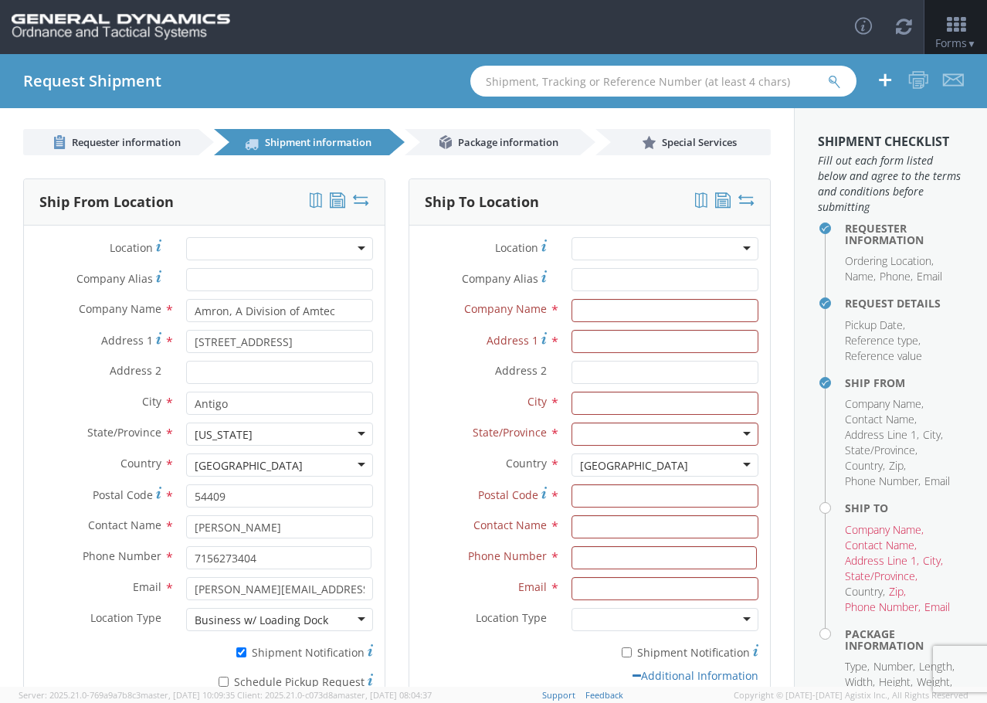
scroll to position [0, 0]
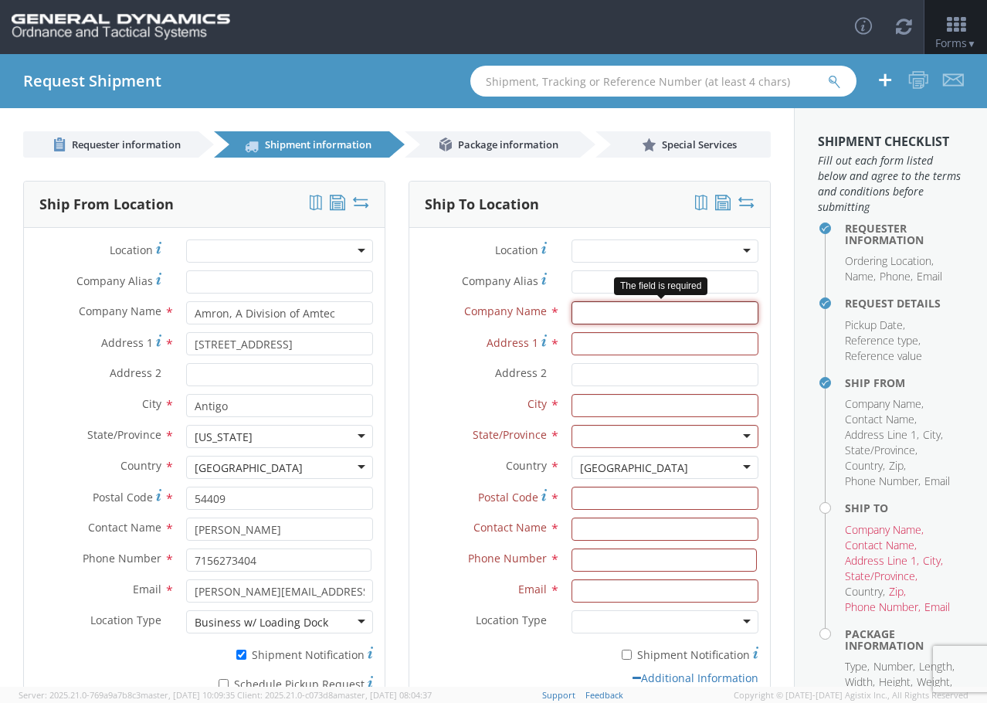
click at [649, 317] on input "text" at bounding box center [664, 312] width 187 height 23
click at [721, 311] on input "text" at bounding box center [664, 312] width 187 height 23
click at [731, 249] on div at bounding box center [664, 250] width 187 height 23
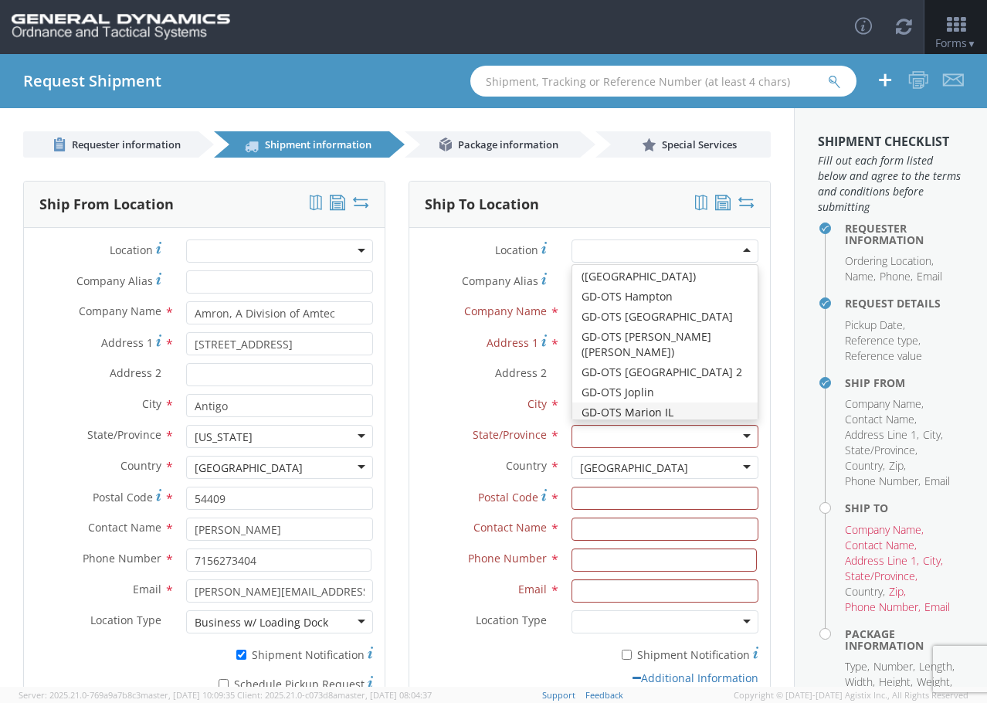
scroll to position [154, 0]
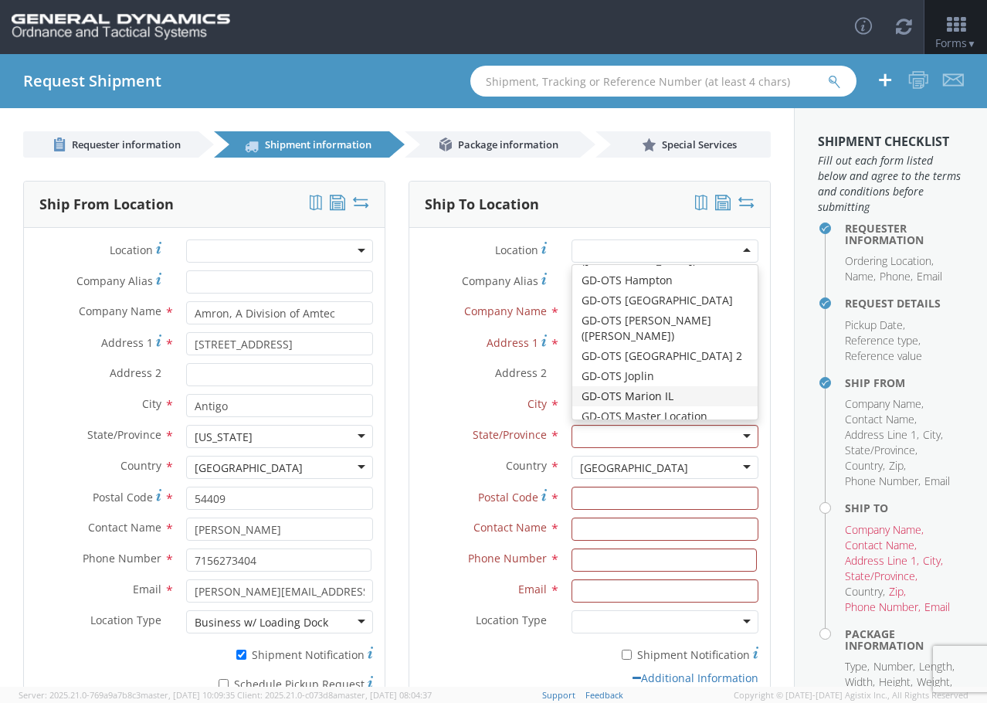
type input "GD-OTS Marion IL"
type input "[STREET_ADDRESS][PERSON_NAME]"
type input "[PERSON_NAME]"
type input "62959"
type input "[PHONE_NUMBER]"
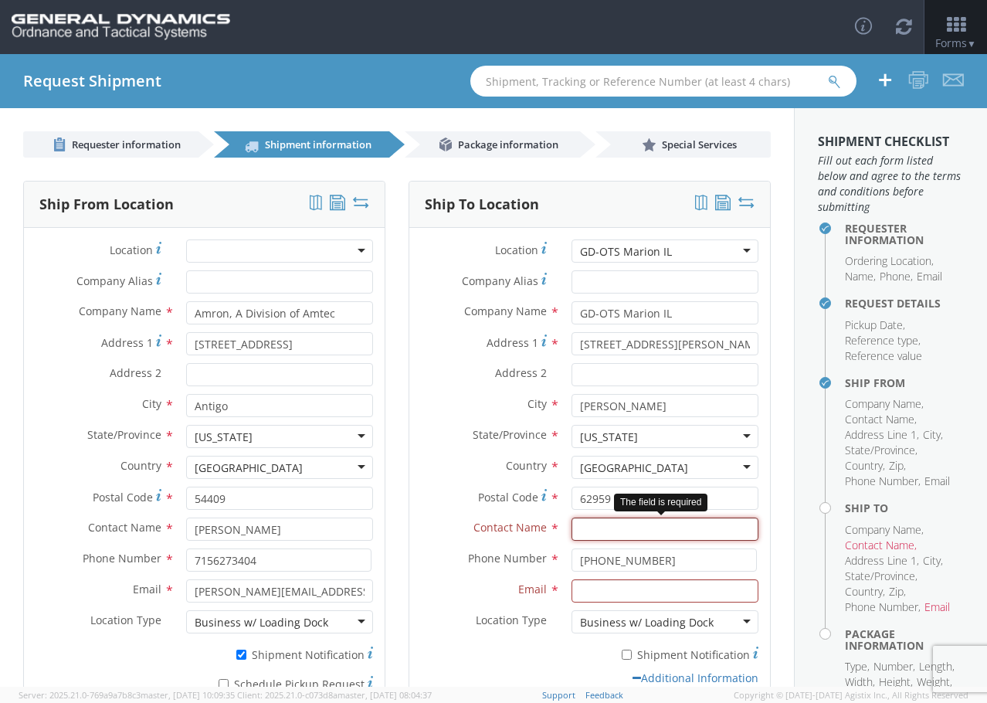
click at [615, 532] on input "text" at bounding box center [664, 528] width 187 height 23
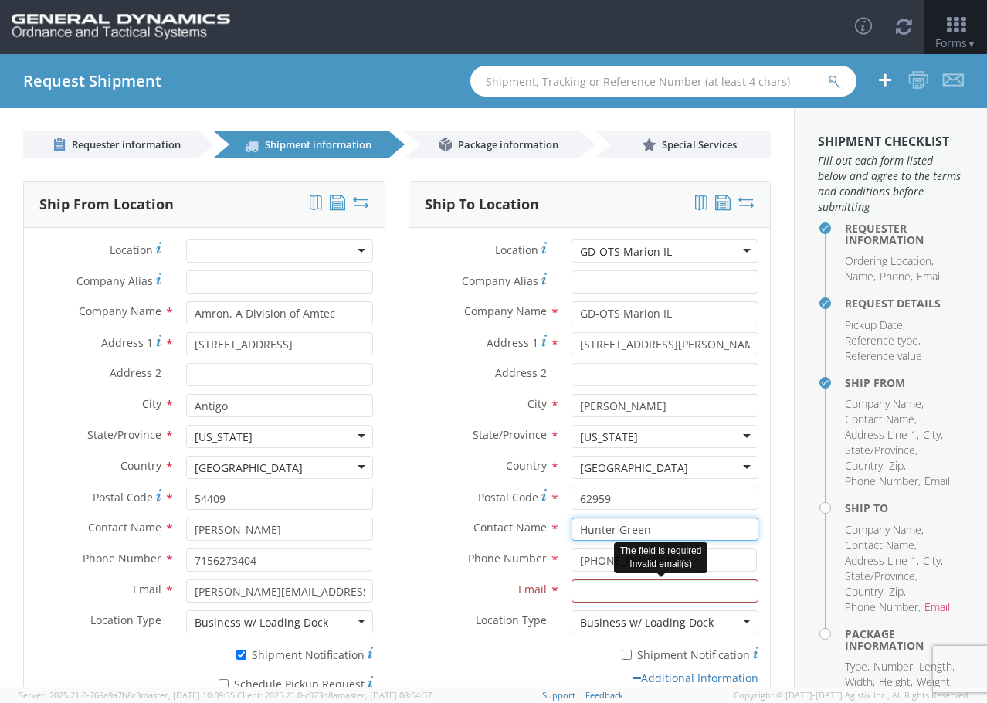
type input "Hunter Green"
click at [633, 591] on input "Email *" at bounding box center [664, 590] width 187 height 23
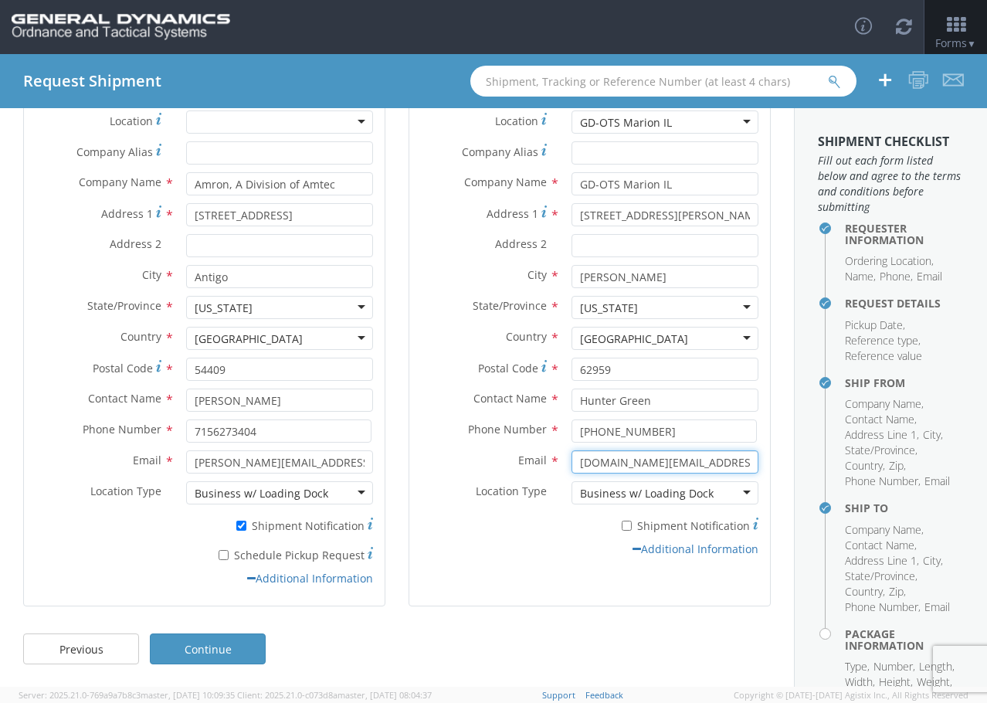
scroll to position [130, 0]
type input "[DOMAIN_NAME][EMAIL_ADDRESS][DOMAIN_NAME]"
click at [211, 646] on link "Continue" at bounding box center [208, 647] width 116 height 31
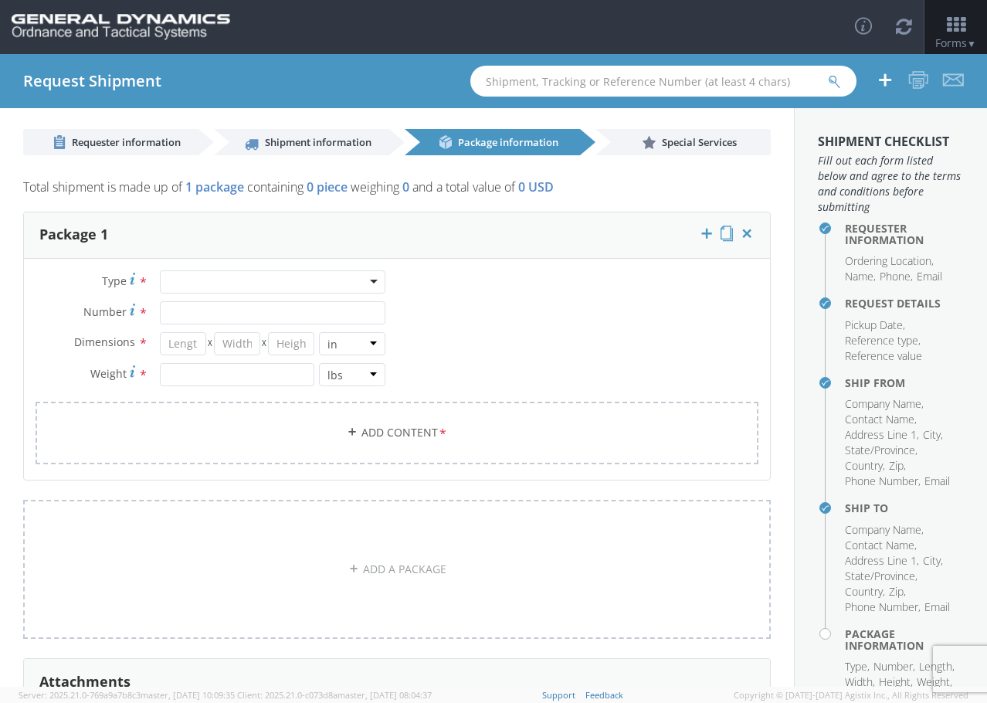
scroll to position [0, 0]
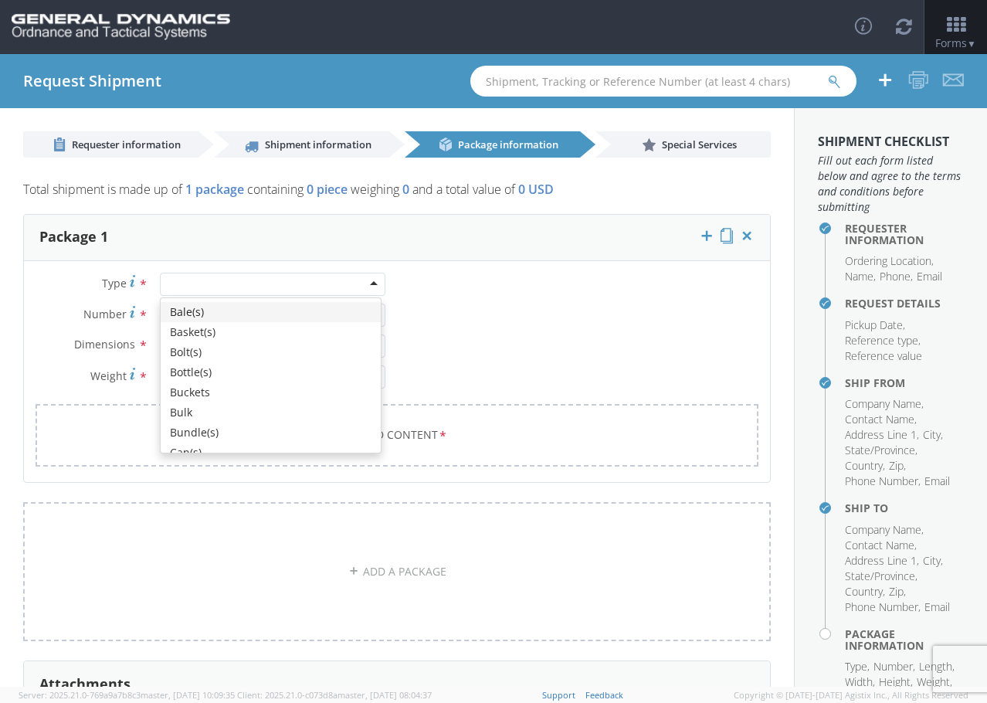
click at [360, 279] on div at bounding box center [272, 284] width 225 height 23
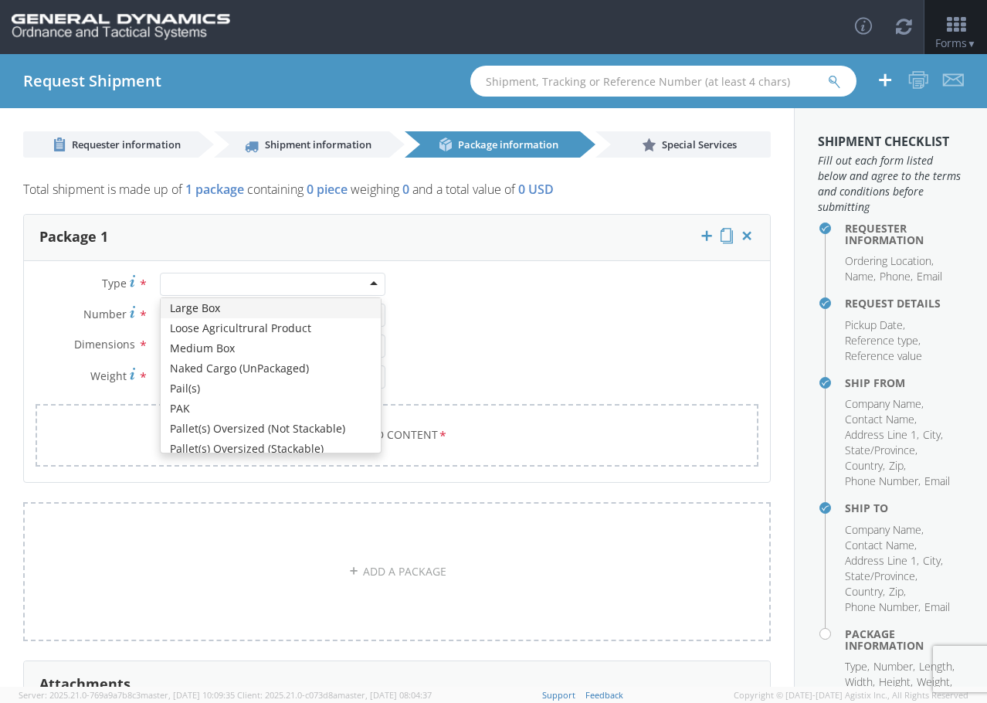
scroll to position [386, 0]
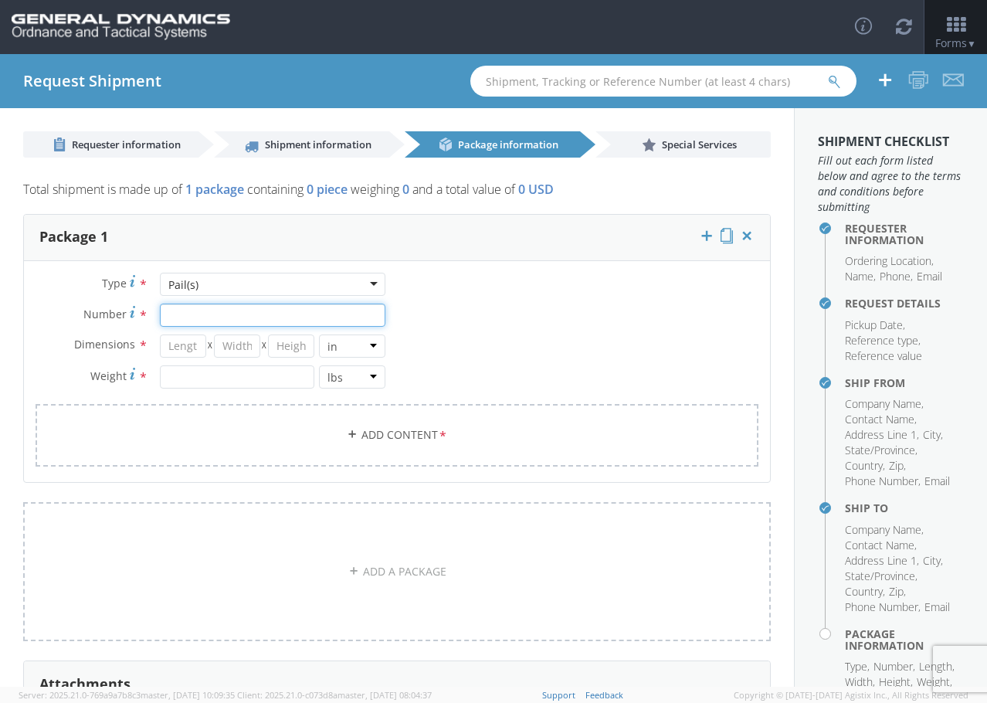
click at [187, 317] on input "Number *" at bounding box center [272, 314] width 225 height 23
type input "18"
click at [183, 344] on input "number" at bounding box center [183, 345] width 46 height 23
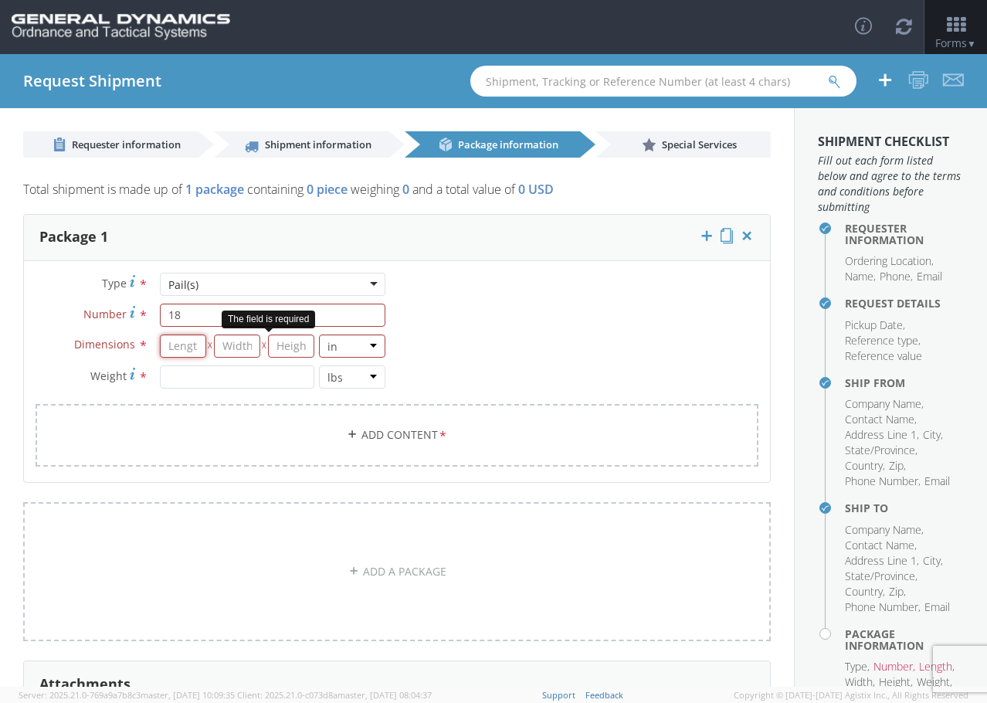
click at [185, 338] on input "number" at bounding box center [183, 345] width 46 height 23
type input "35.5"
click at [235, 342] on input "number" at bounding box center [237, 345] width 46 height 23
type input "42"
click at [286, 346] on input "number" at bounding box center [291, 345] width 46 height 23
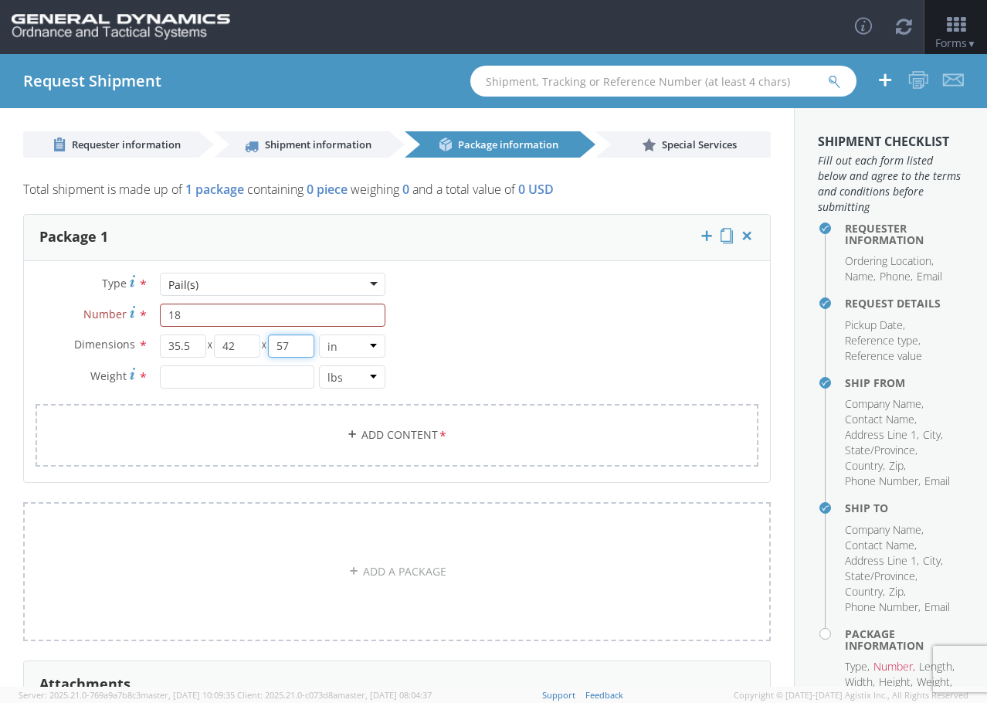
type input "57"
click at [269, 378] on input "number" at bounding box center [237, 376] width 154 height 23
click at [208, 375] on input "number" at bounding box center [237, 376] width 154 height 23
type input "18684"
click at [337, 286] on div "Pail(s)" at bounding box center [272, 284] width 225 height 23
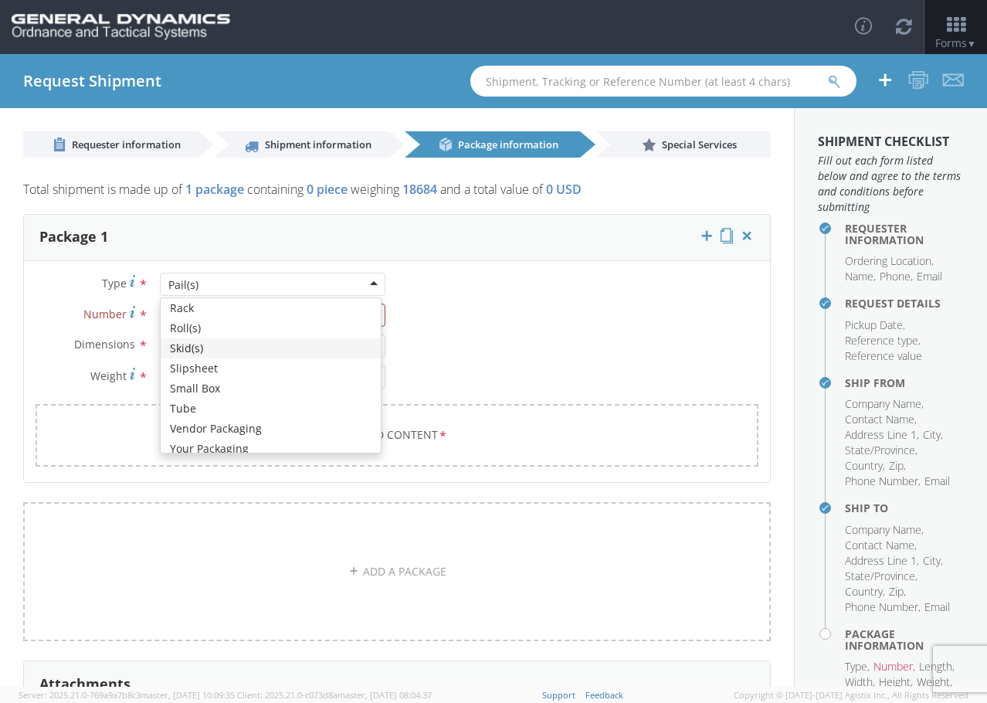
scroll to position [576, 0]
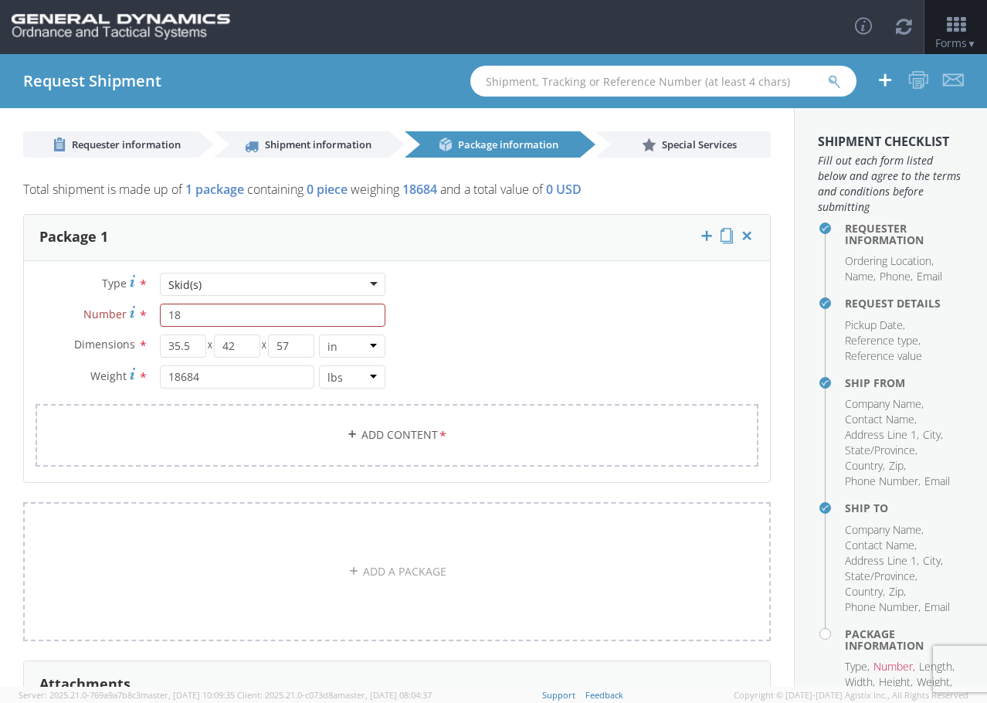
click at [517, 344] on div "Type * Skid(s) Skid(s) Bale(s) Basket(s) Bolt(s) Bottle(s) Buckets Bulk Bundle(…" at bounding box center [397, 379] width 746 height 213
click at [425, 434] on link "Add Content *" at bounding box center [397, 435] width 723 height 63
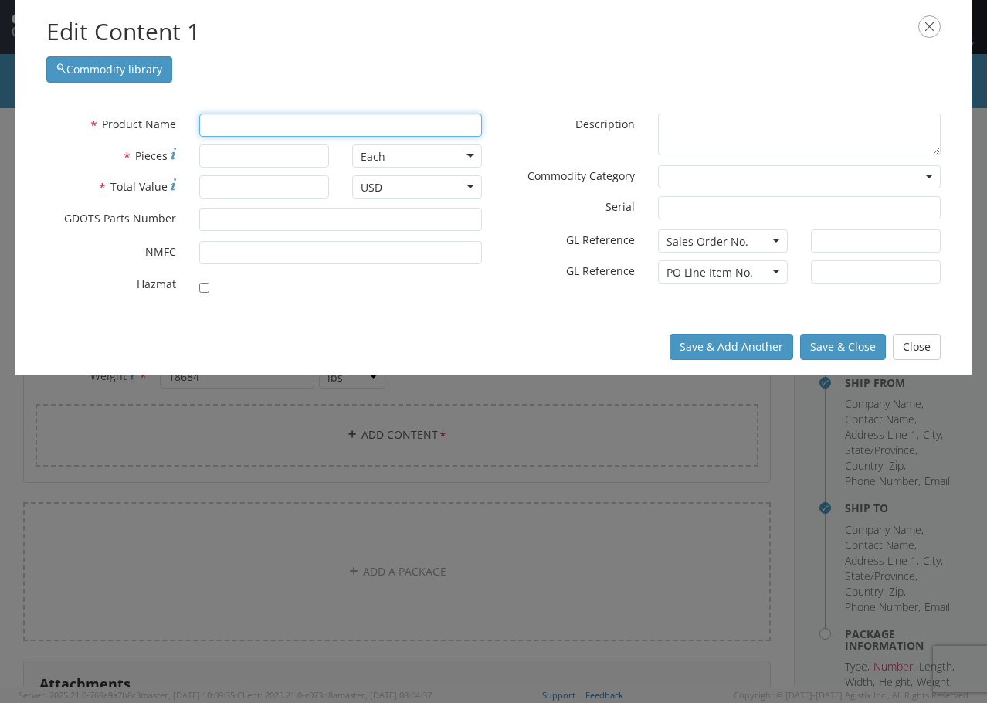
click at [305, 129] on input "text" at bounding box center [340, 124] width 283 height 23
type input "case"
type input "case BASE UNIWRAP"
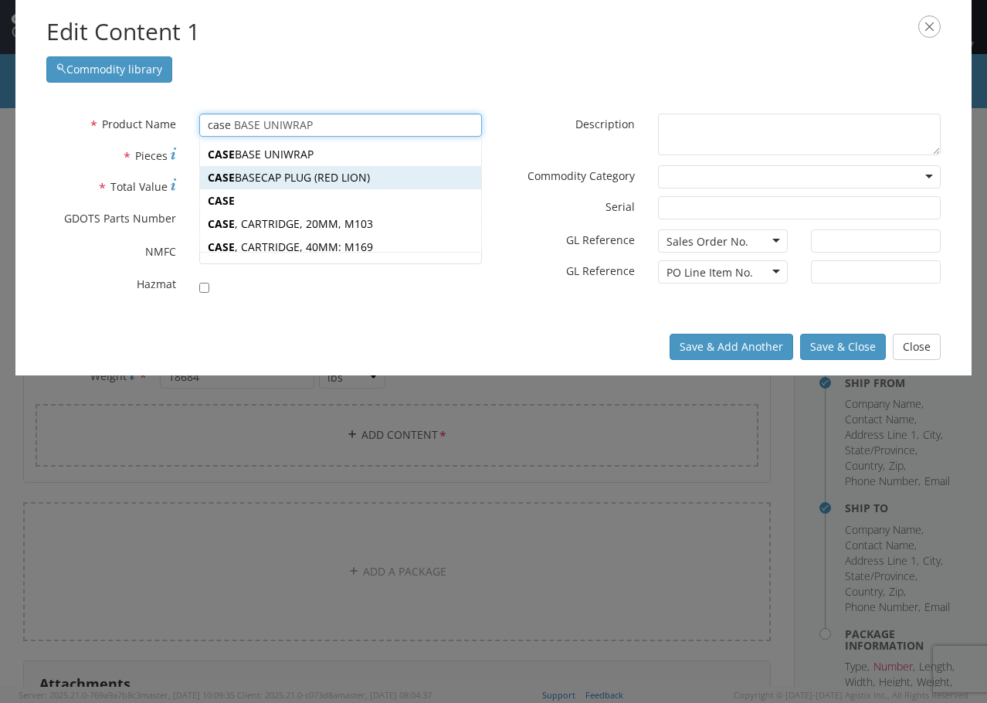
scroll to position [77, 0]
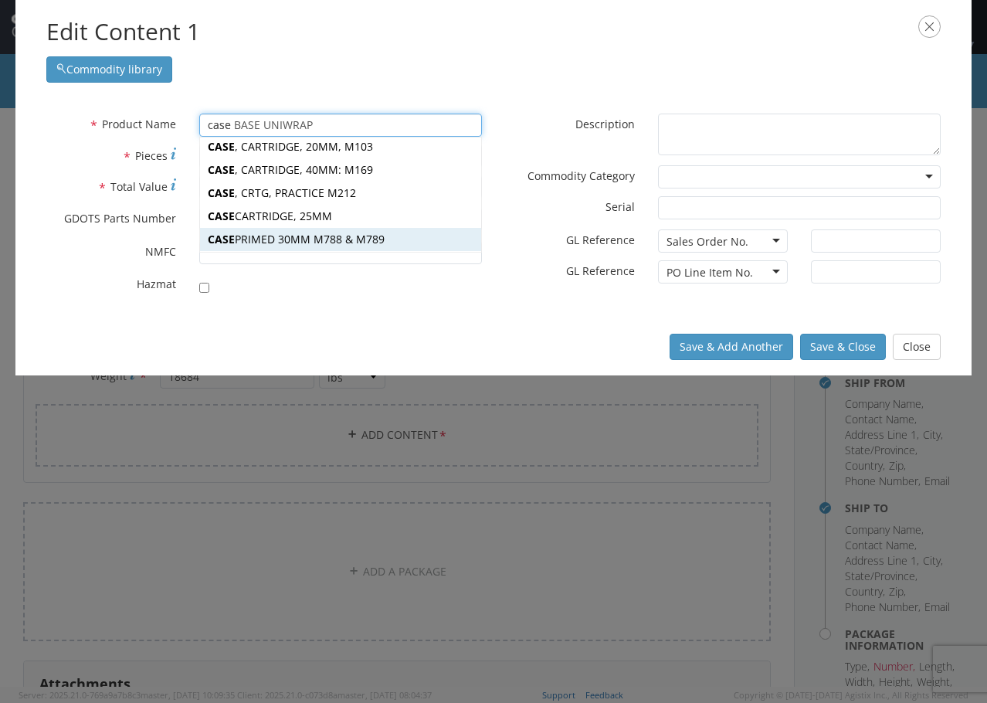
click at [361, 237] on div "CASE PRIMED 30MM M788 & M789" at bounding box center [340, 239] width 281 height 23
type input "CASE PRIMED 30MM M788 & M789"
type input "3"
type input "11825901"
checkbox input "true"
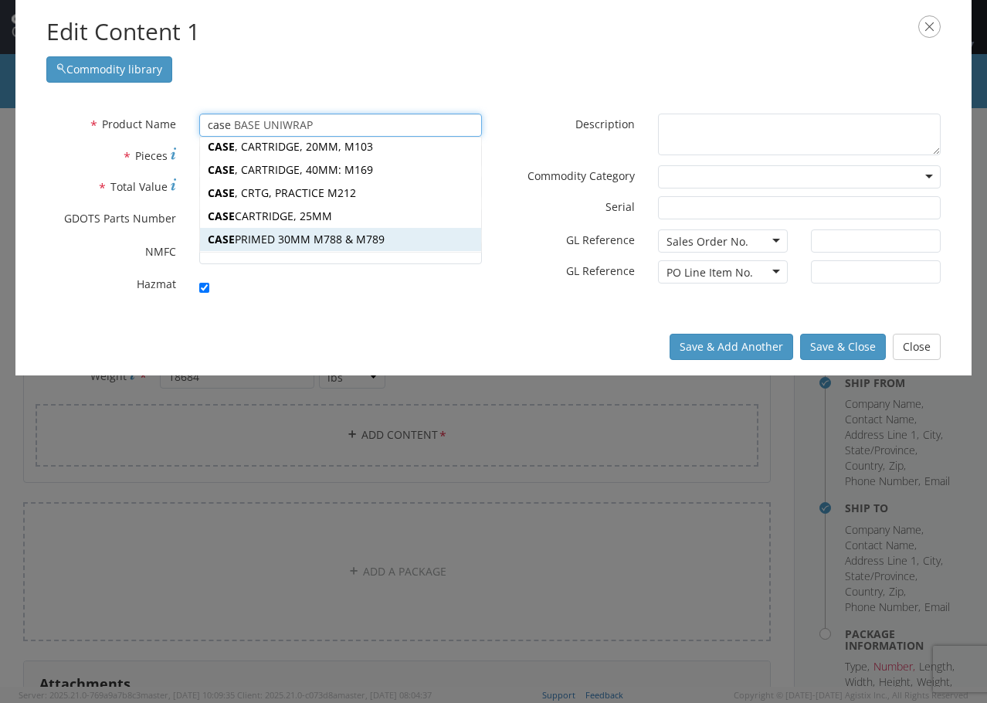
type textarea "CASE PRIMED 30MM M788 & M789"
type input "[PERSON_NAME],[GEOGRAPHIC_DATA]"
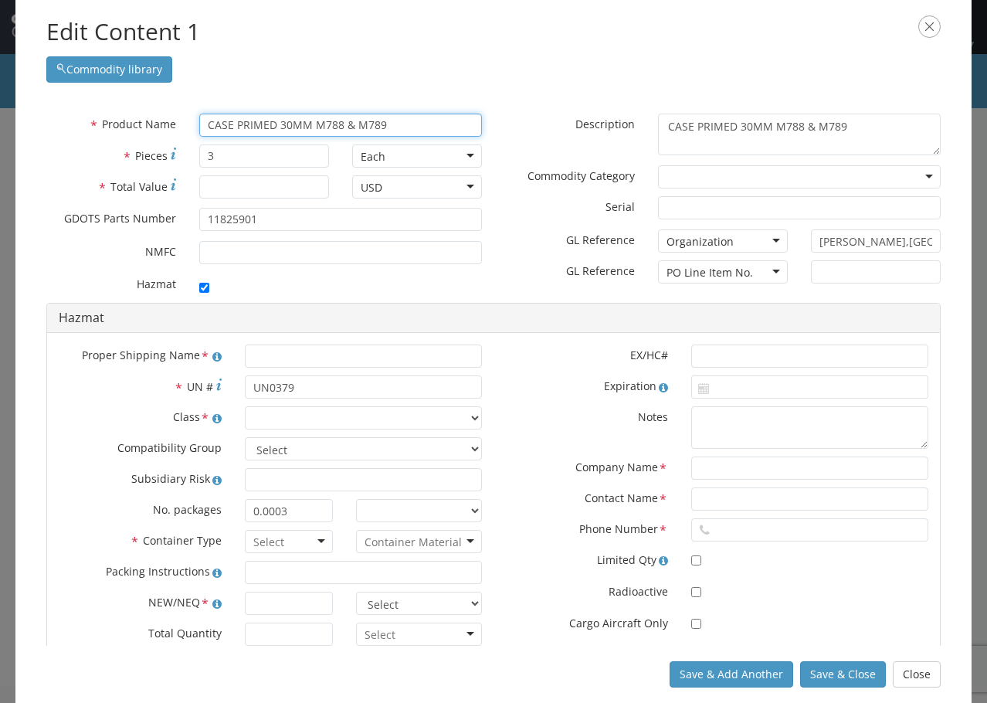
type input "CASE PRIMED 30MM M788 & M789"
click at [206, 290] on input "checkbox" at bounding box center [204, 288] width 10 height 10
checkbox input "false"
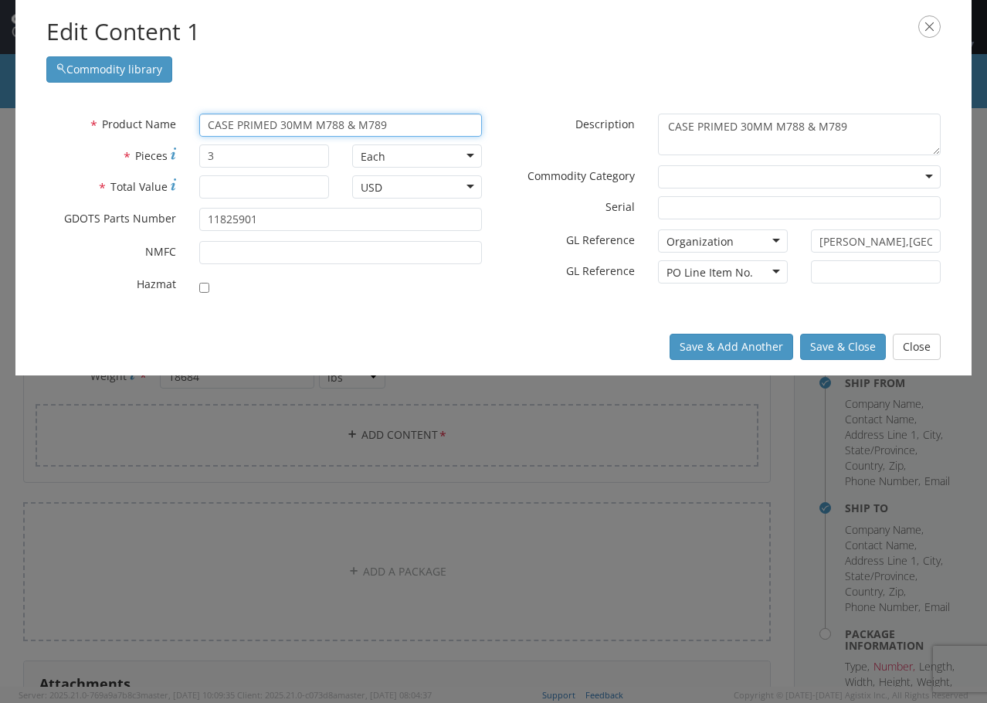
click at [452, 120] on input "CASE PRIMED 30MM M788 & M789" at bounding box center [340, 124] width 283 height 23
drag, startPoint x: 447, startPoint y: 120, endPoint x: 236, endPoint y: 123, distance: 210.8
click at [236, 123] on input "CASE PRIMED 30MM M788 & M789" at bounding box center [340, 124] width 283 height 23
type input "CASE"
type input "CASE BASE UNIWRAP"
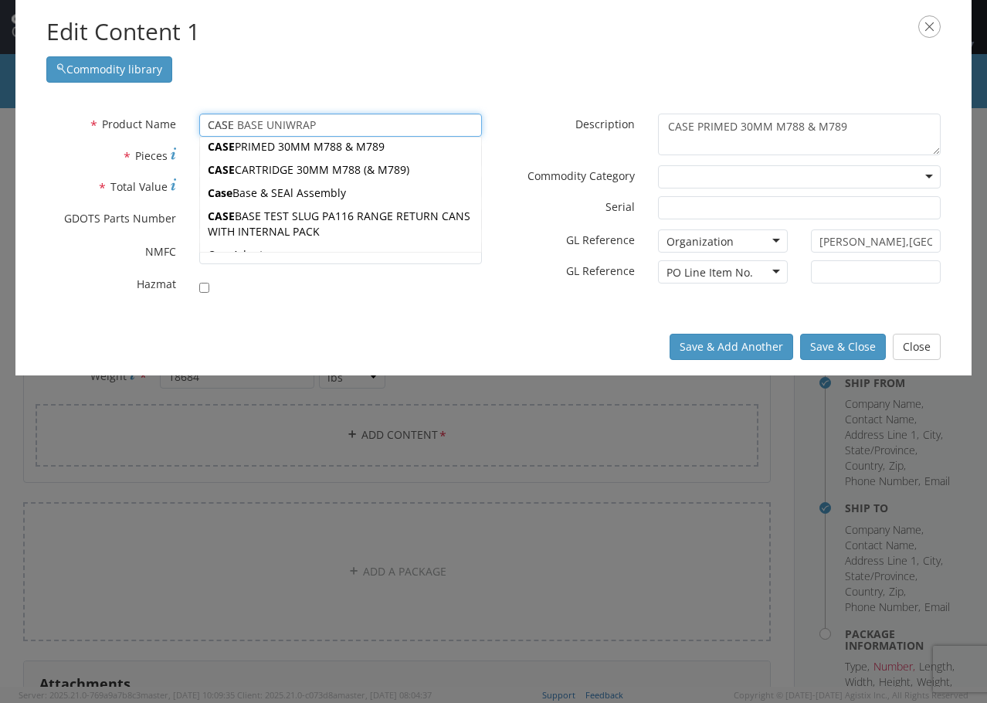
type input "CASE"
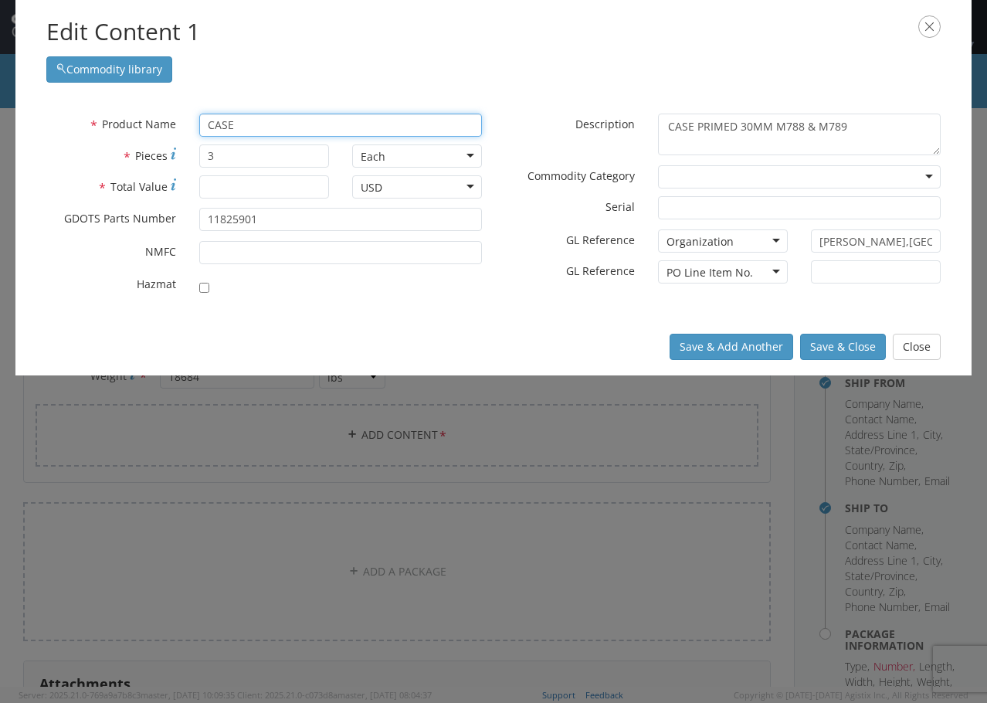
click at [239, 126] on input "CASE" at bounding box center [340, 124] width 283 height 23
type input "CASE BASE UNIWRAP"
type input "CASE"
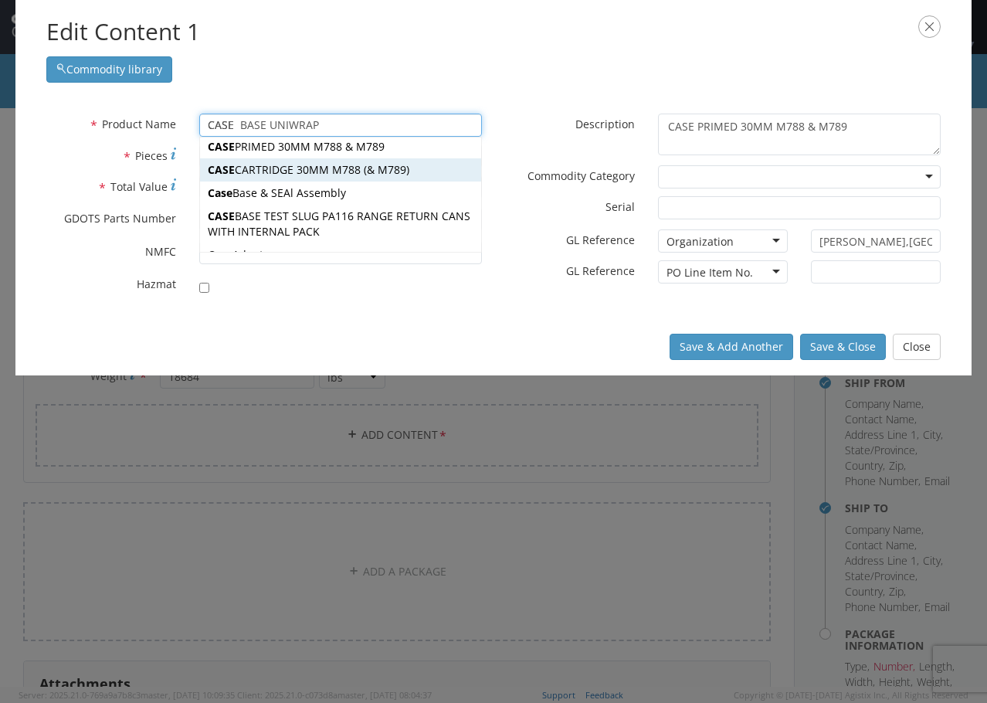
click at [375, 173] on div "CASE CARTRIDGE 30MM M788 (& M789)" at bounding box center [340, 169] width 281 height 23
type input "CASE CARTRIDGE 30MM M788 (& M789)"
type input "11825902"
checkbox input "true"
type textarea "CASE CARTRIDGE 30MM M788 (& M789)"
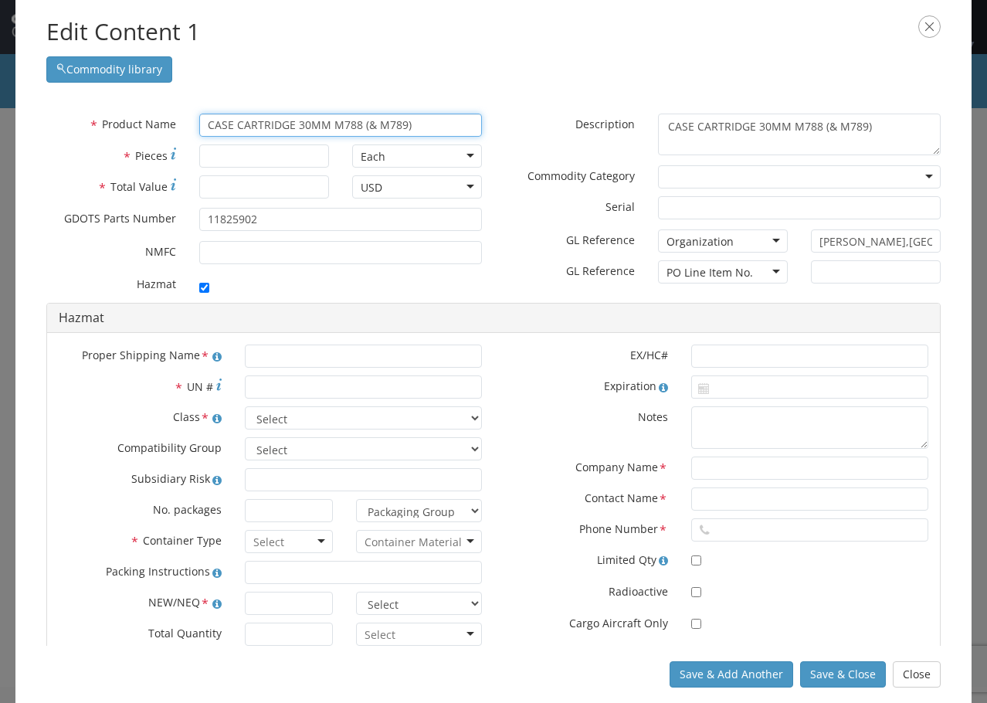
type input "CASE CARTRIDGE 30MM M788 (& M789)"
click at [202, 283] on input "checkbox" at bounding box center [204, 288] width 10 height 10
checkbox input "false"
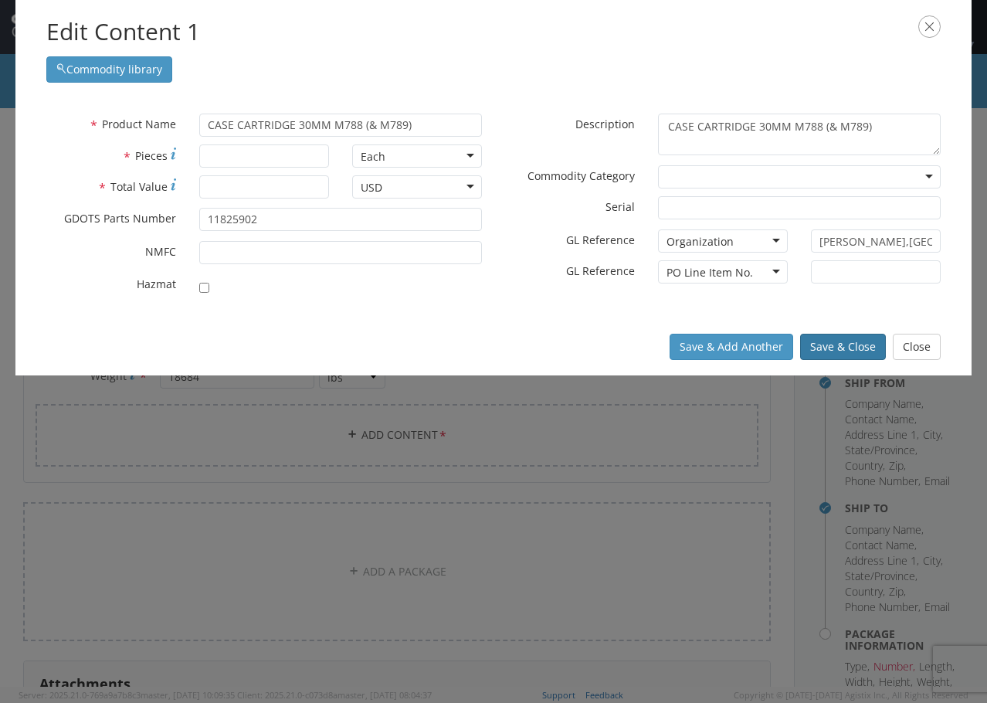
click at [835, 344] on button "Save & Close" at bounding box center [843, 347] width 86 height 26
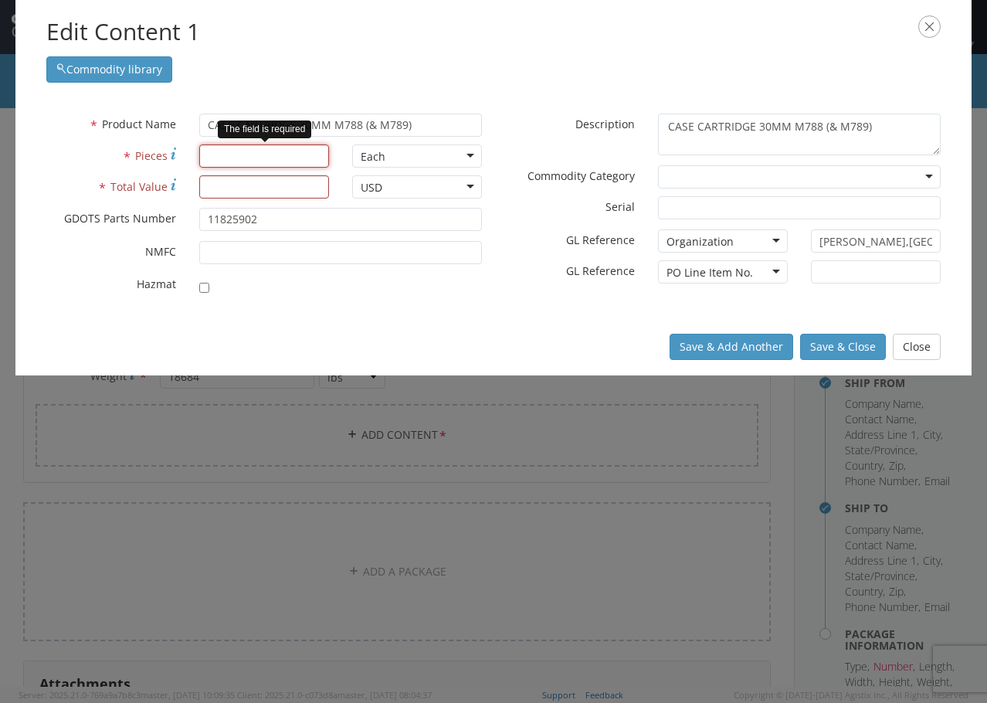
click at [261, 154] on input "* Pieces" at bounding box center [264, 155] width 130 height 23
type input "125000"
click at [289, 188] on input "* Total Value" at bounding box center [264, 186] width 130 height 23
click at [530, 420] on div "Edit Content 1 Commodity library * Product Name CASE CARTRIDGE 30MM M788 (& M78…" at bounding box center [493, 351] width 987 height 703
click at [248, 189] on input "* Total Value" at bounding box center [264, 186] width 130 height 23
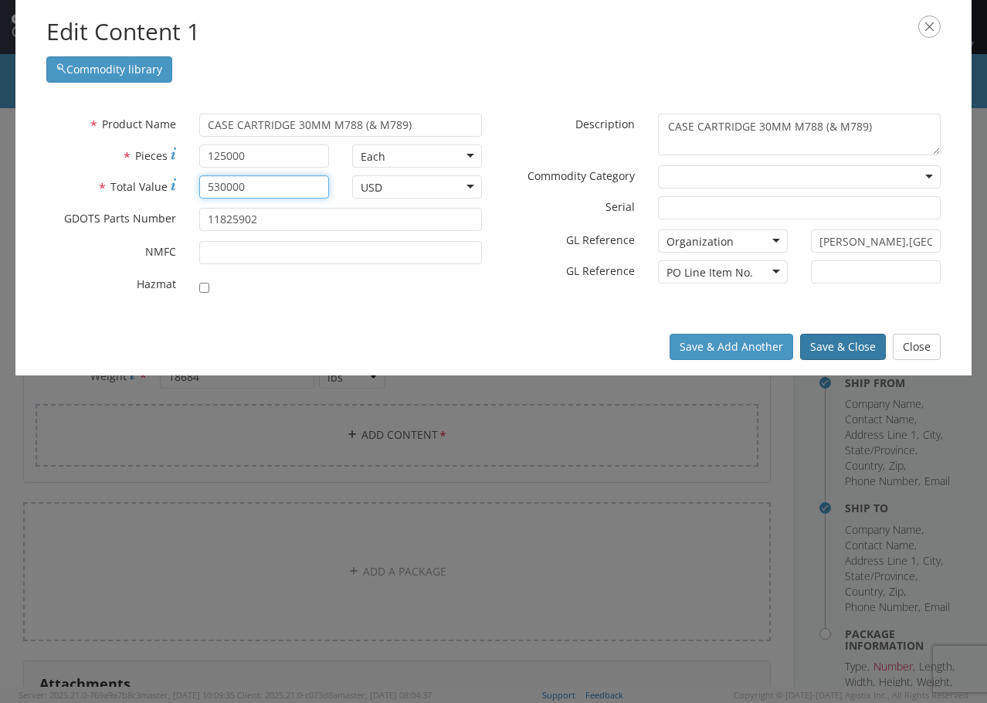
type input "530000"
click at [848, 352] on button "Save & Close" at bounding box center [843, 347] width 86 height 26
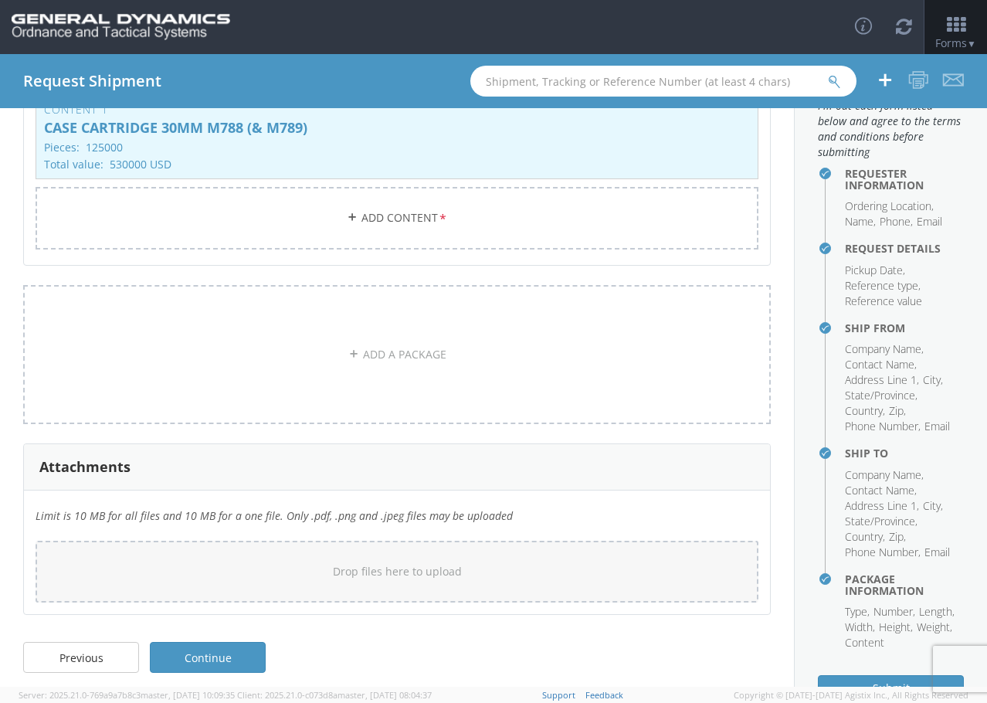
scroll to position [147, 0]
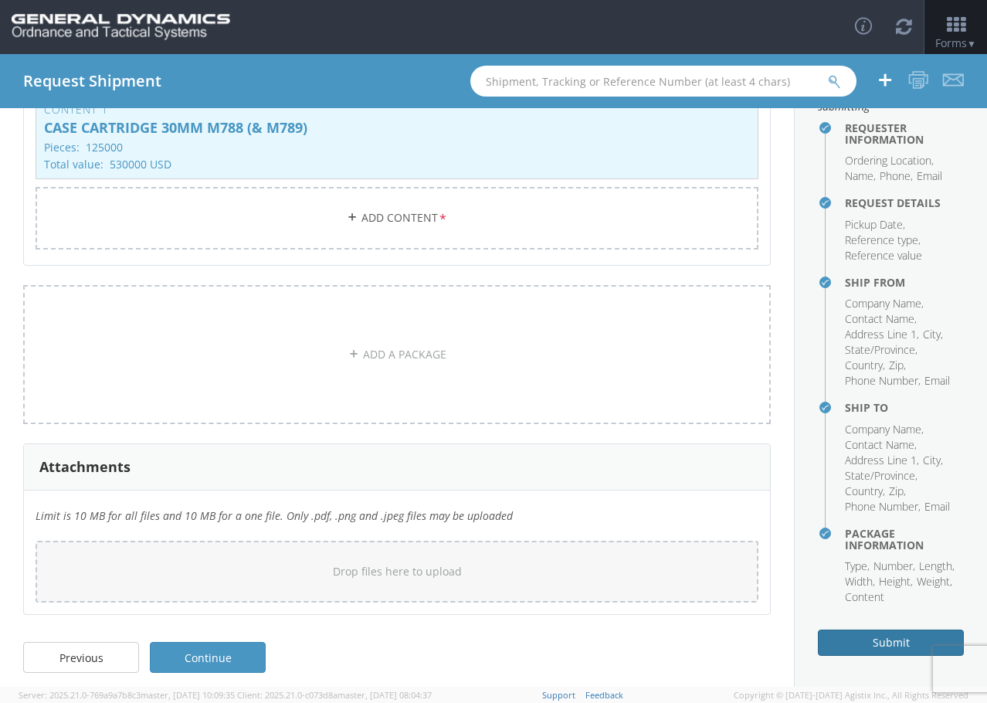
click at [875, 640] on button "Submit" at bounding box center [891, 642] width 146 height 26
